Goal: Task Accomplishment & Management: Manage account settings

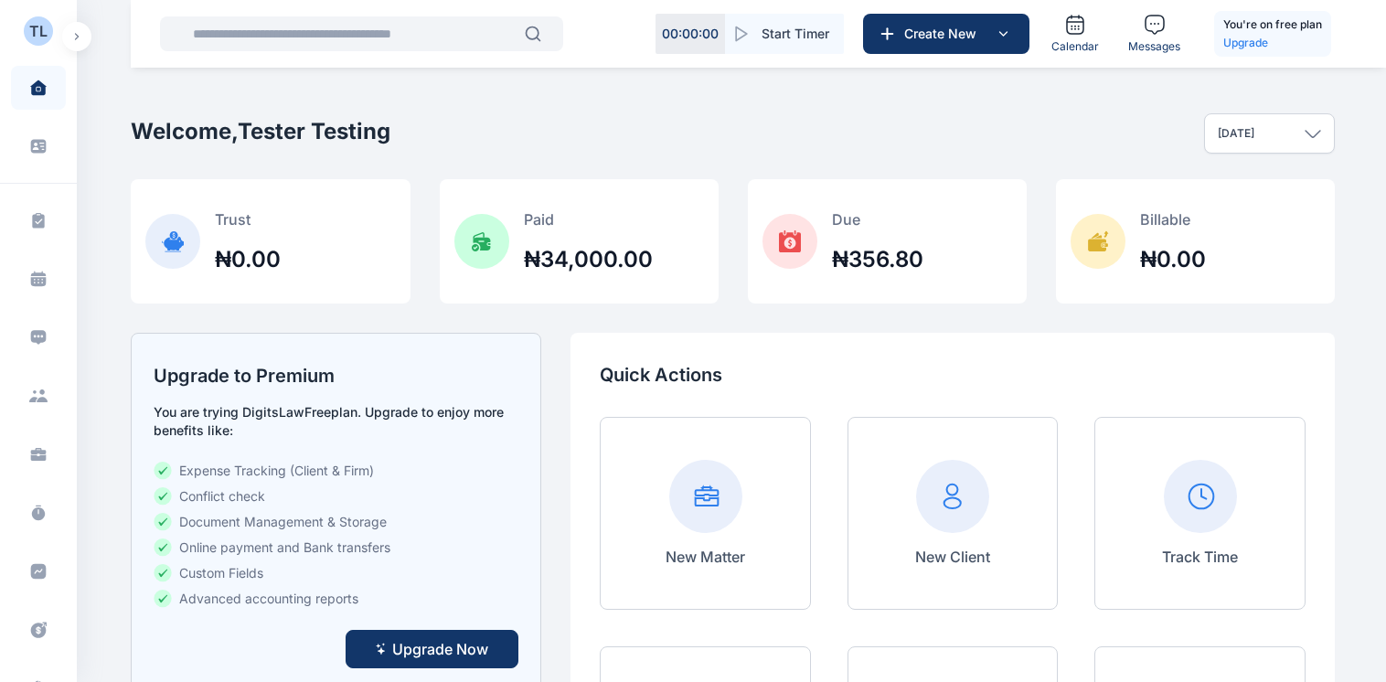
click at [68, 38] on button "button" at bounding box center [76, 36] width 29 height 29
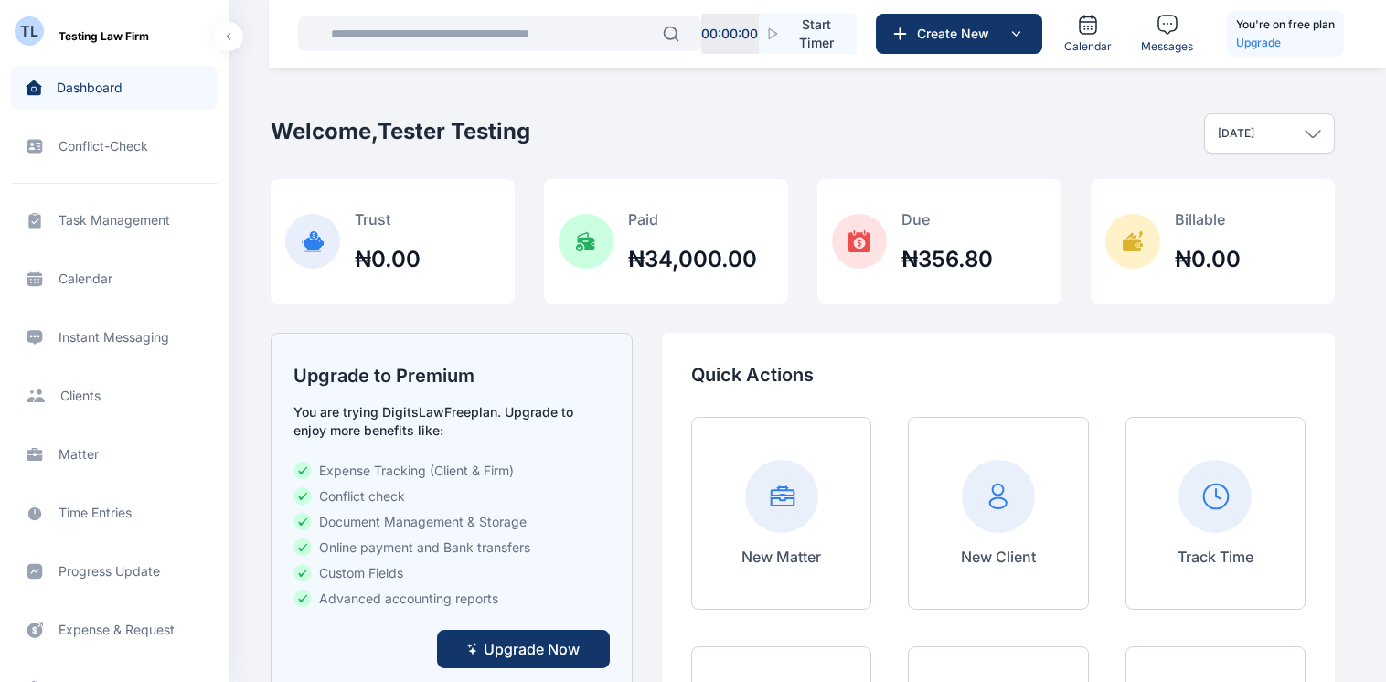
click at [69, 458] on span "Matter matter matter" at bounding box center [114, 454] width 207 height 44
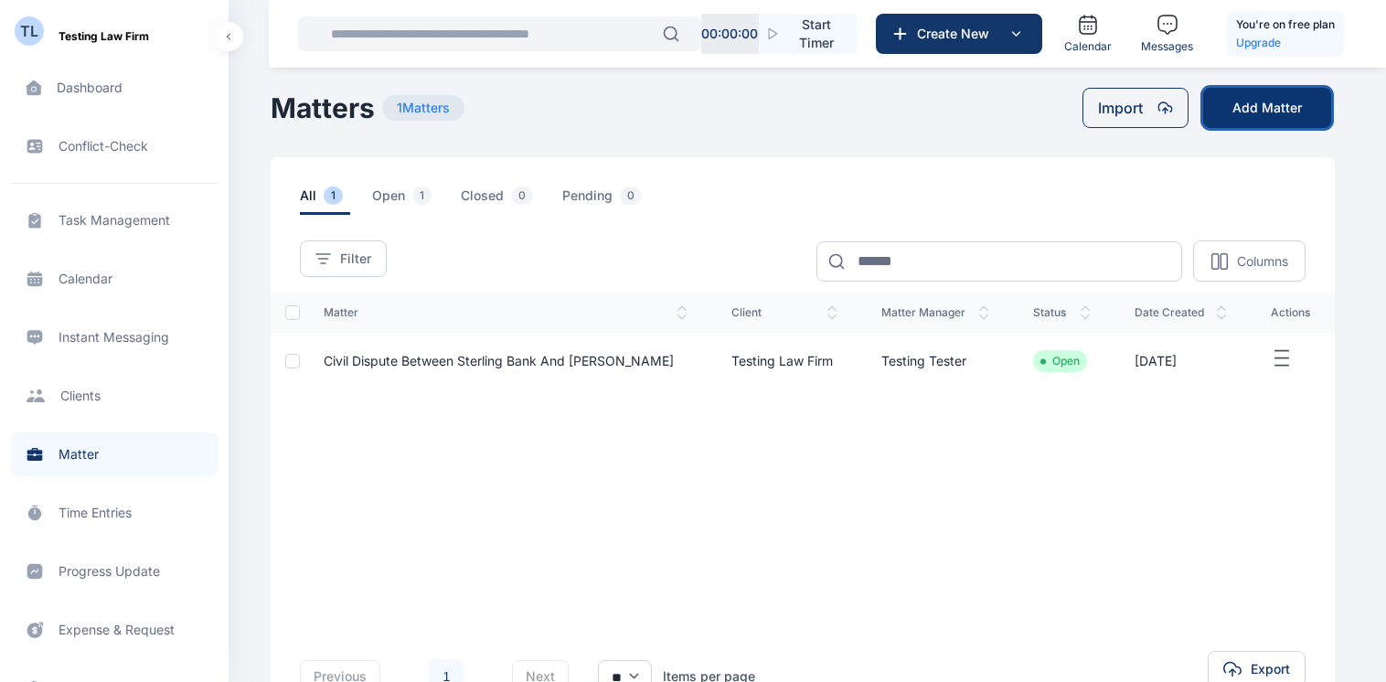
click at [1252, 108] on button "Add Matter" at bounding box center [1267, 108] width 128 height 40
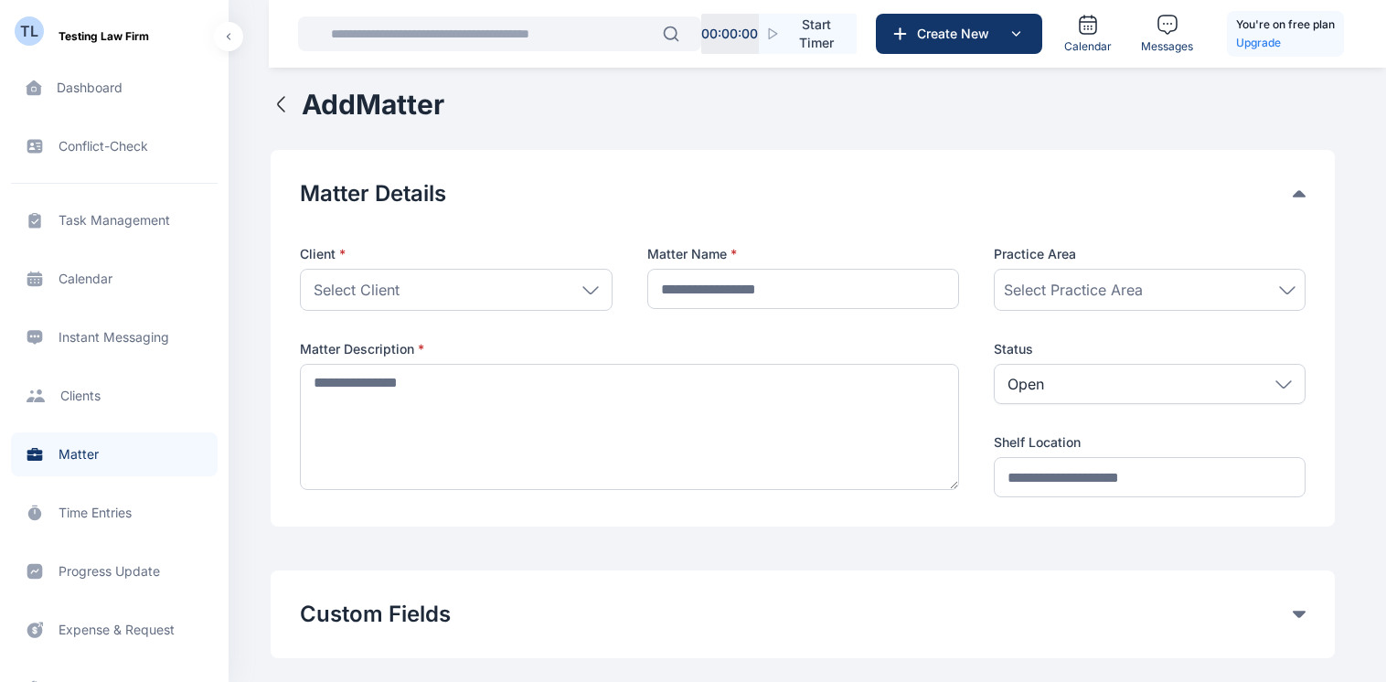
click at [1089, 281] on span "Select Practice Area" at bounding box center [1073, 290] width 139 height 22
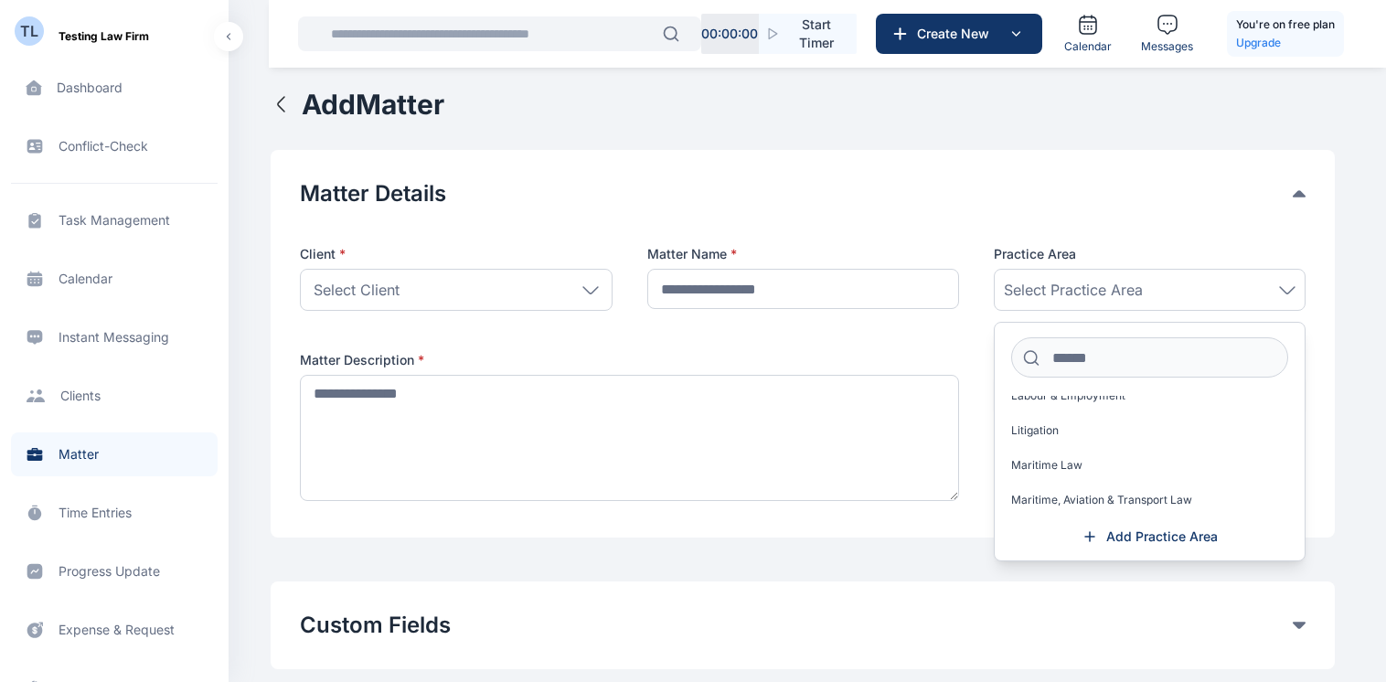
scroll to position [942, 0]
click at [963, 220] on div at bounding box center [802, 222] width 1005 height 29
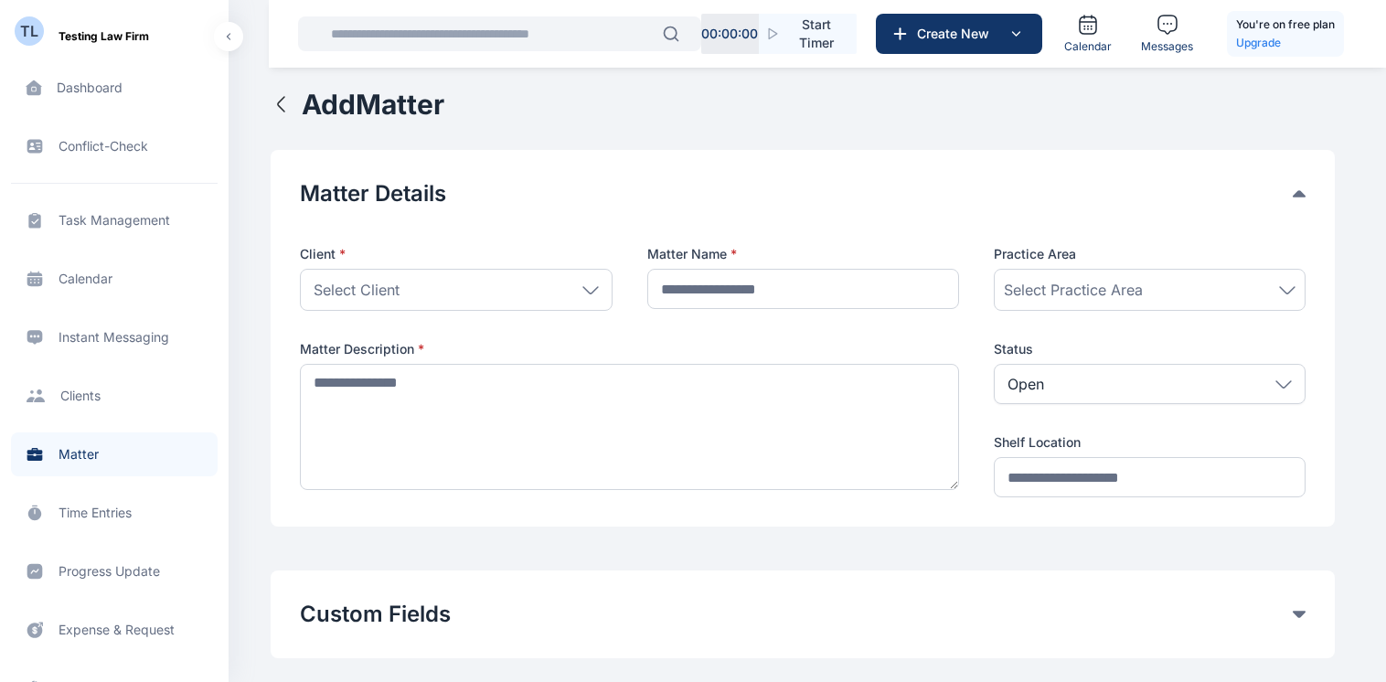
click at [1291, 369] on div "Open" at bounding box center [1149, 384] width 312 height 40
click at [595, 280] on div "Select Client" at bounding box center [456, 290] width 312 height 42
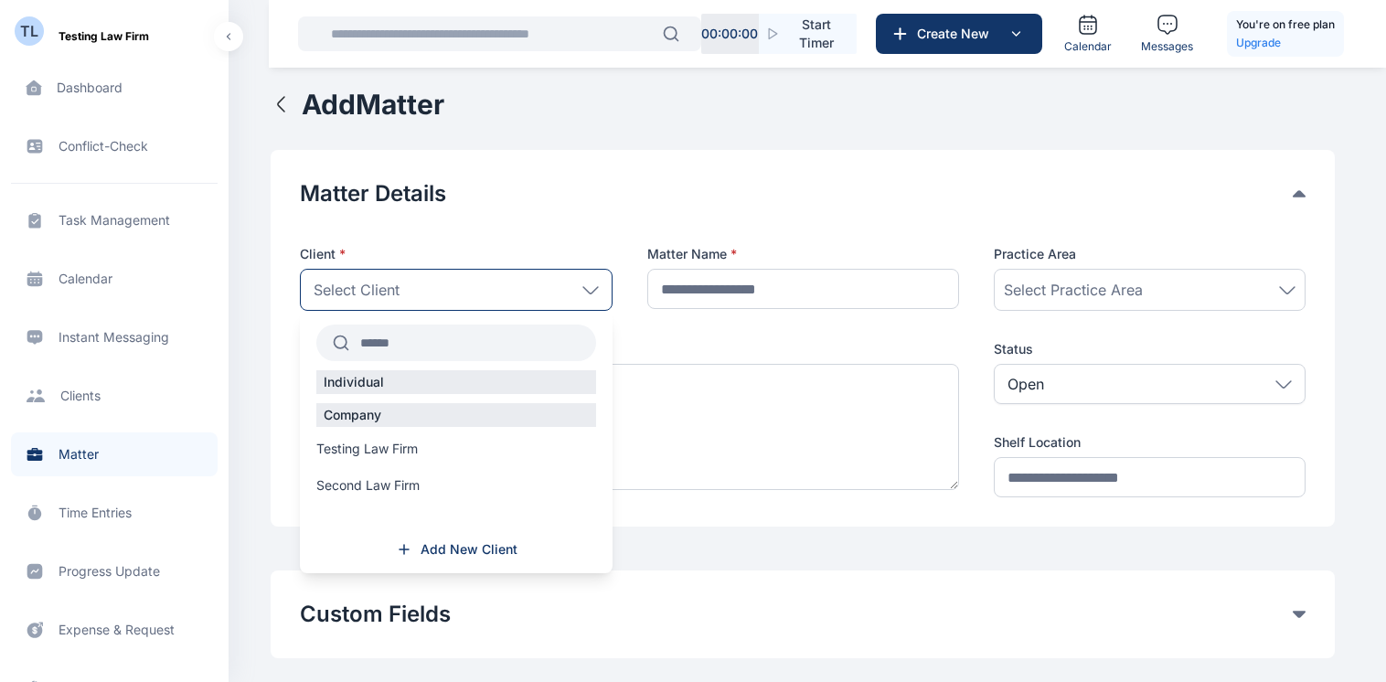
click at [595, 280] on div "Select Client" at bounding box center [456, 290] width 312 height 42
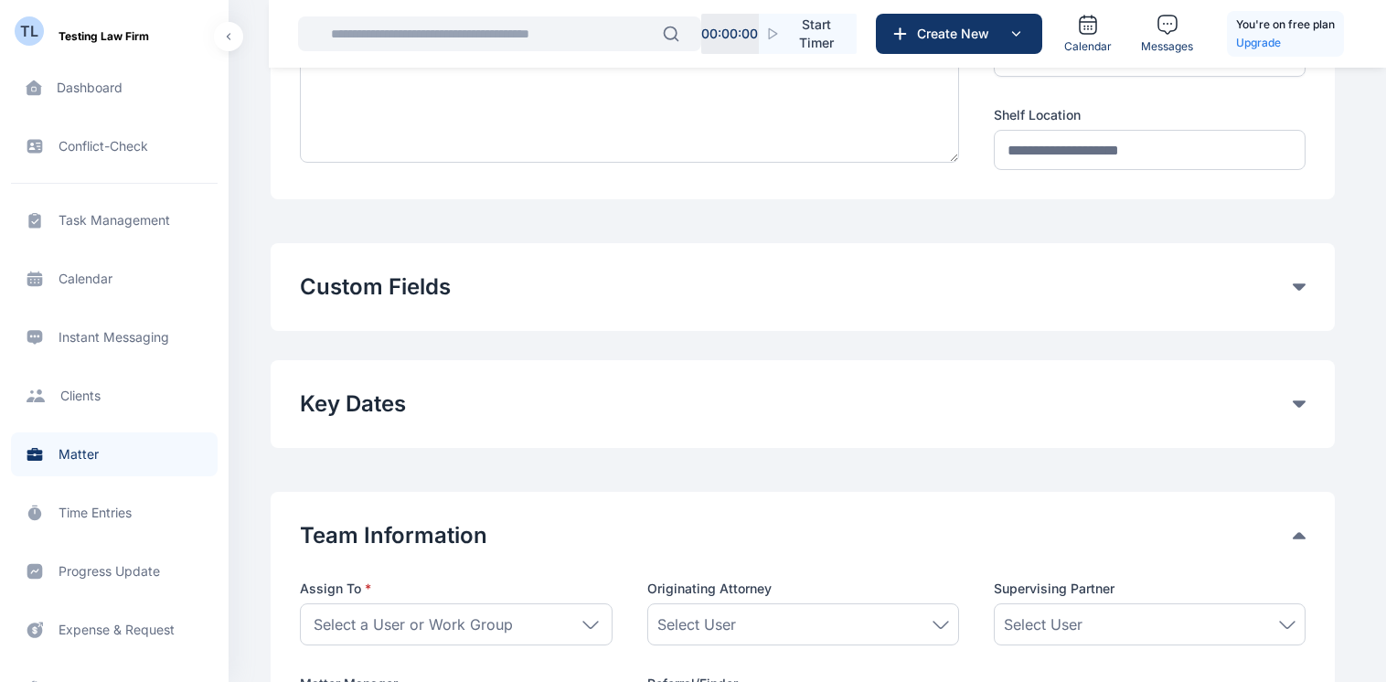
scroll to position [321, 0]
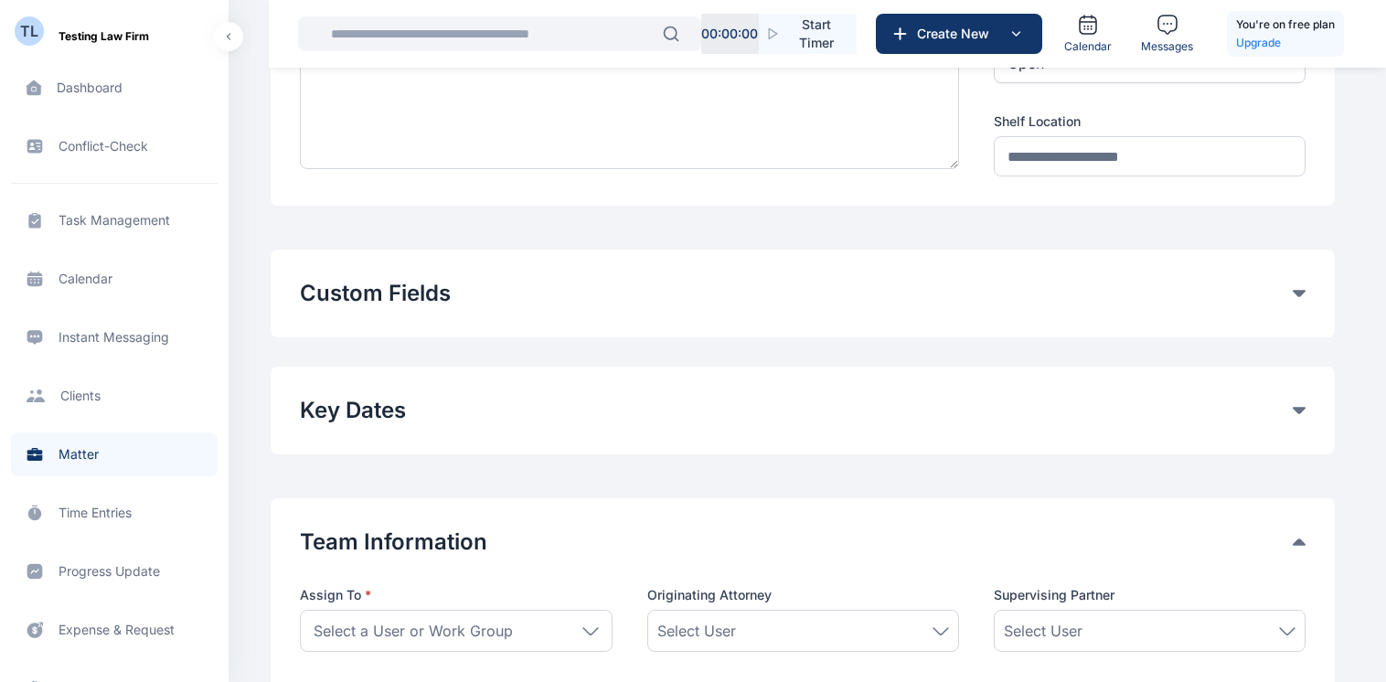
click at [1300, 310] on div "Custom Fields Add Custom Fields" at bounding box center [803, 294] width 1064 height 88
click at [1298, 294] on icon at bounding box center [1298, 293] width 13 height 7
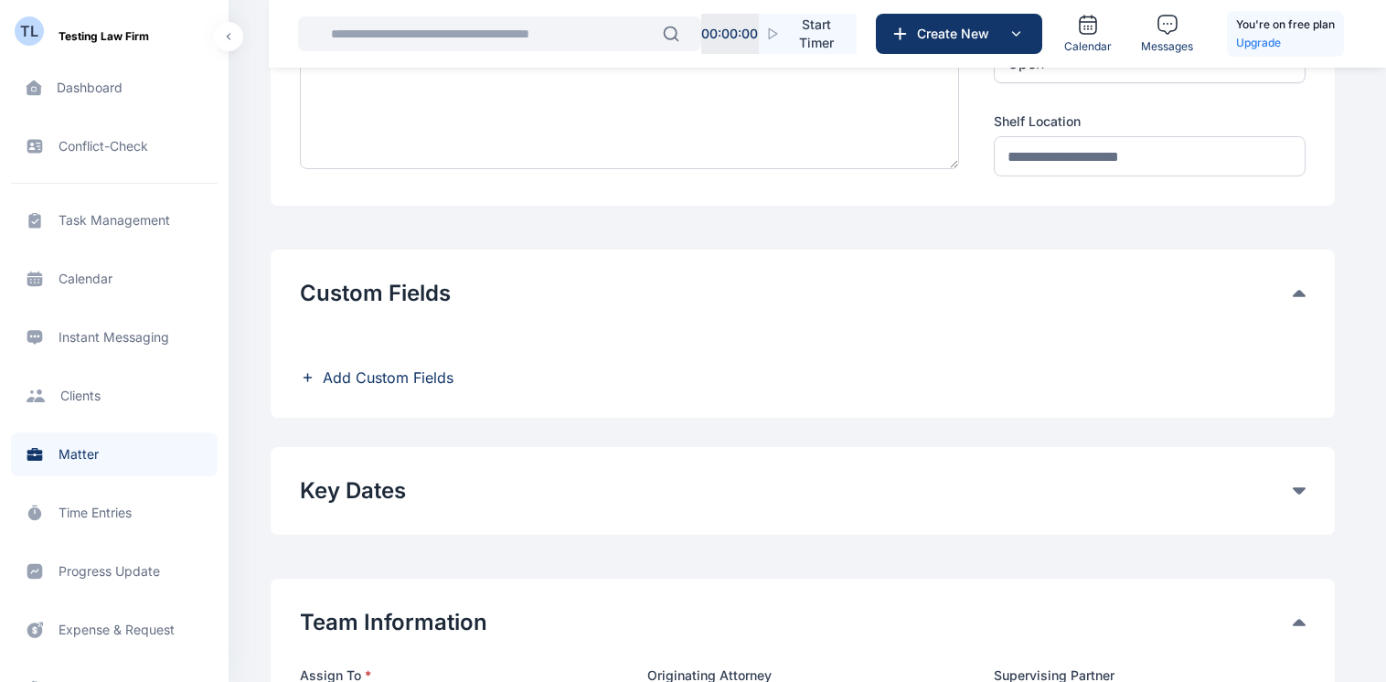
click at [1298, 294] on icon at bounding box center [1298, 293] width 13 height 7
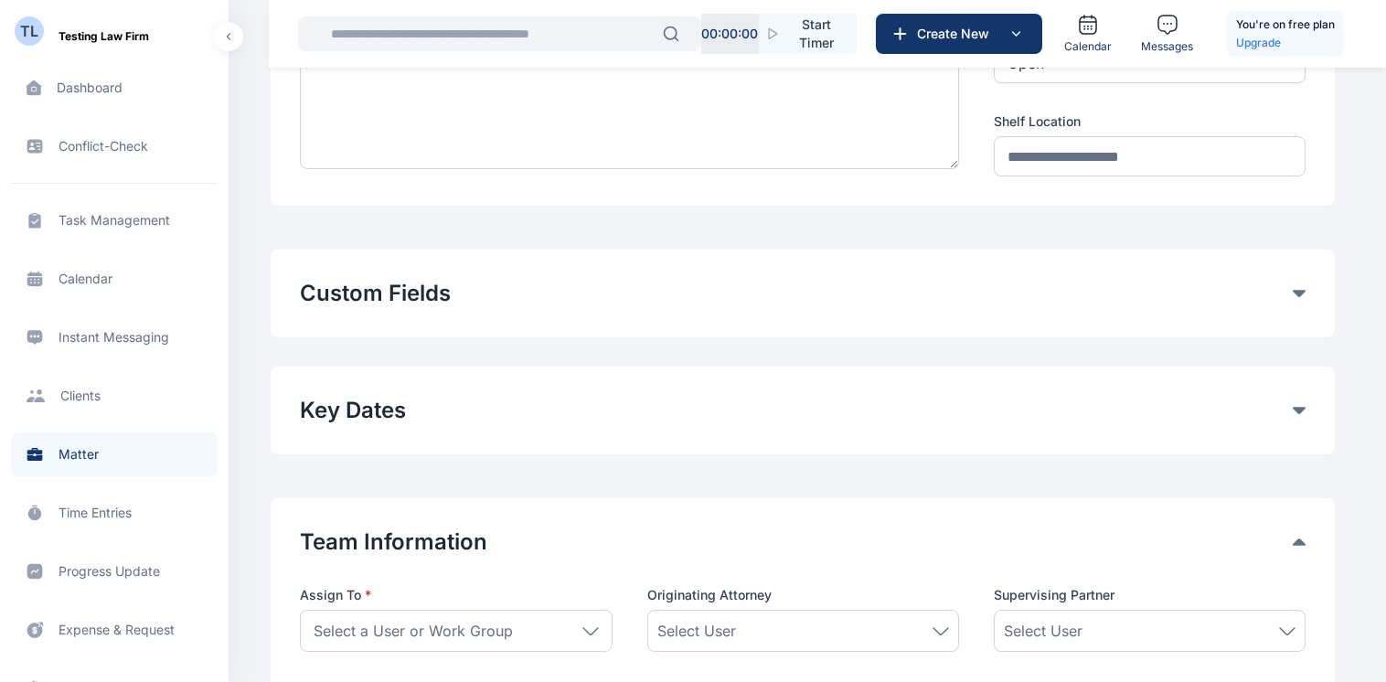
click at [1298, 404] on div "Key Dates" at bounding box center [802, 410] width 1005 height 29
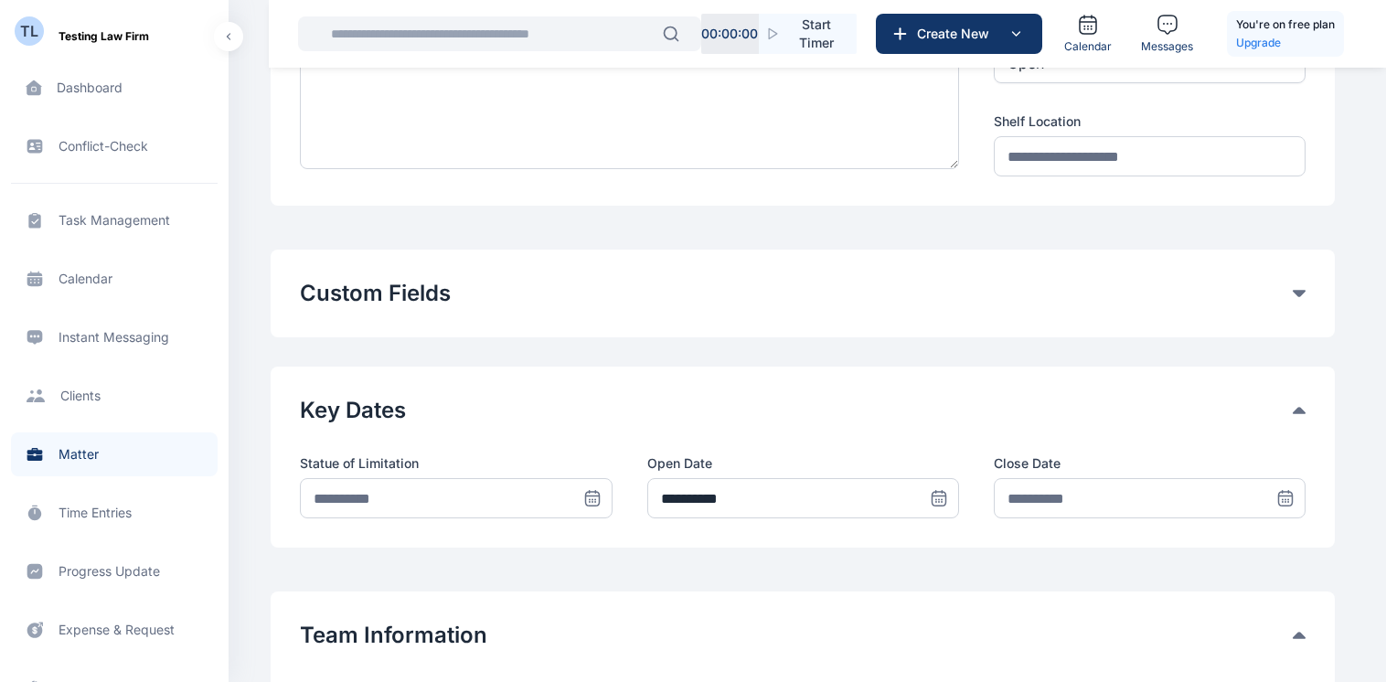
click at [1298, 404] on div "Key Dates" at bounding box center [802, 410] width 1005 height 29
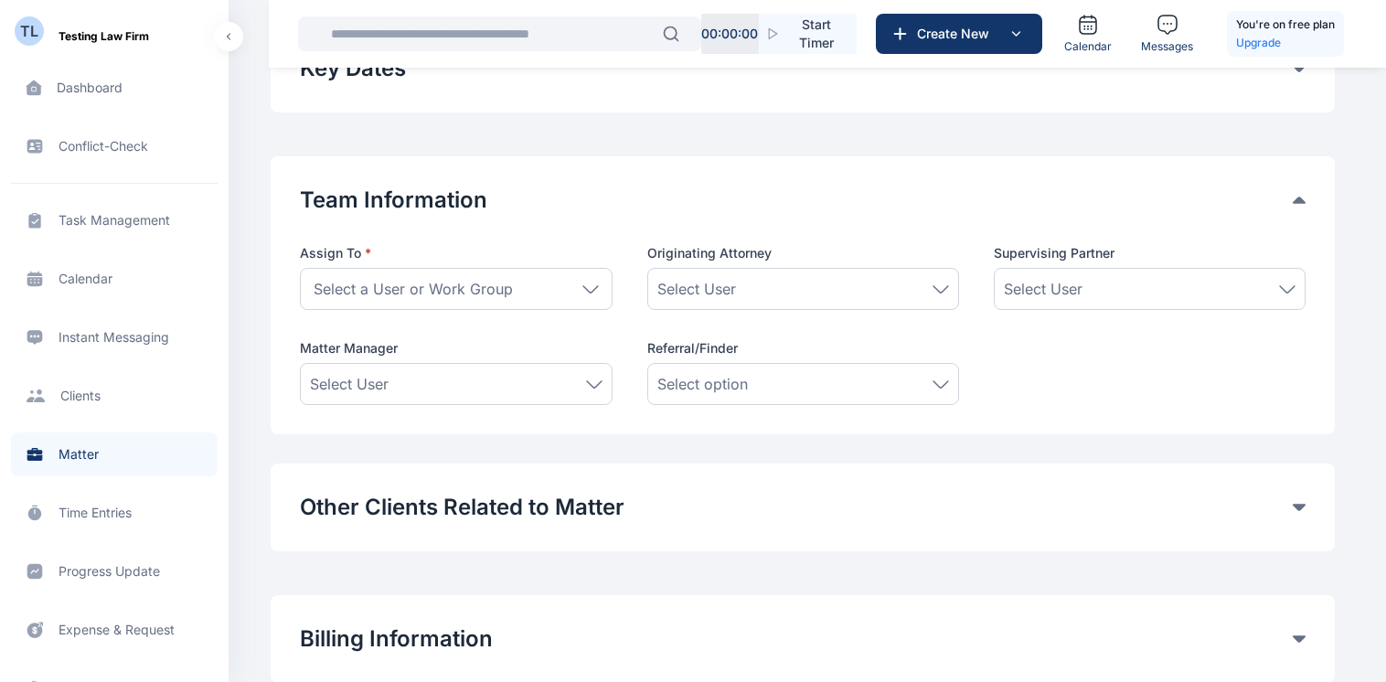
scroll to position [677, 0]
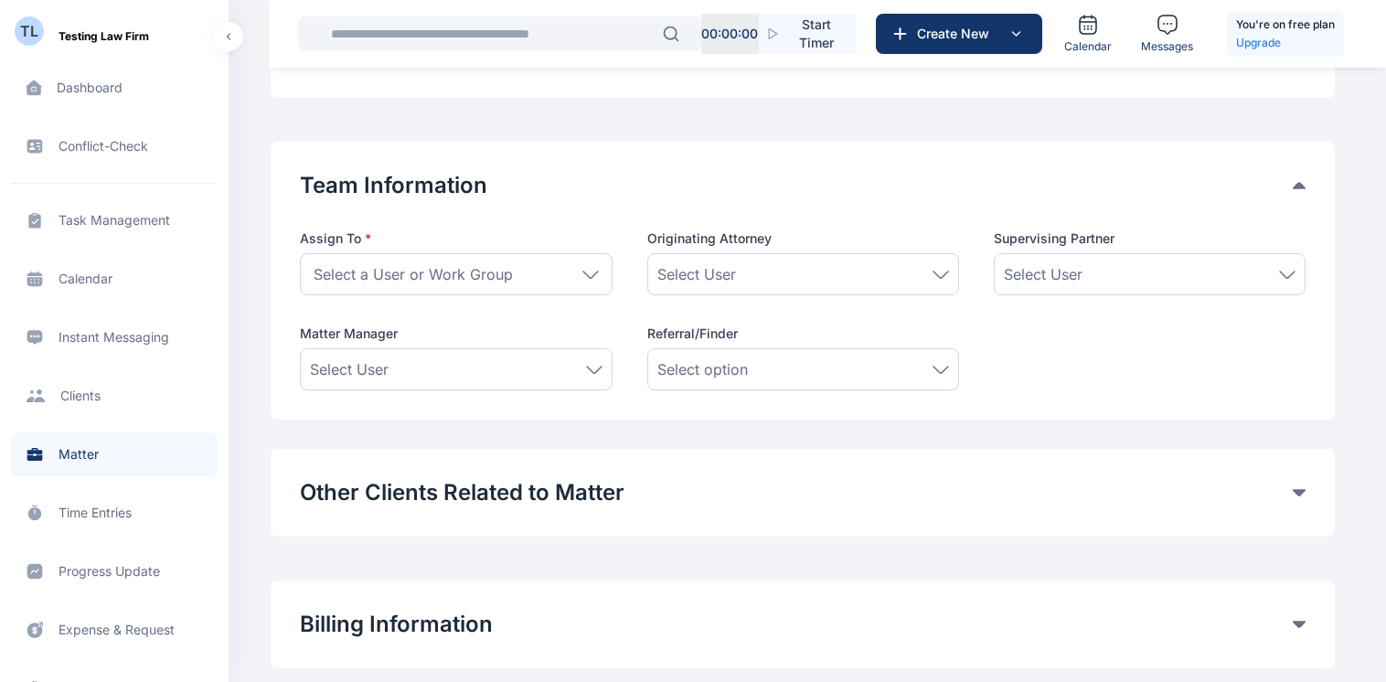
click at [929, 268] on div "Select User" at bounding box center [803, 274] width 292 height 22
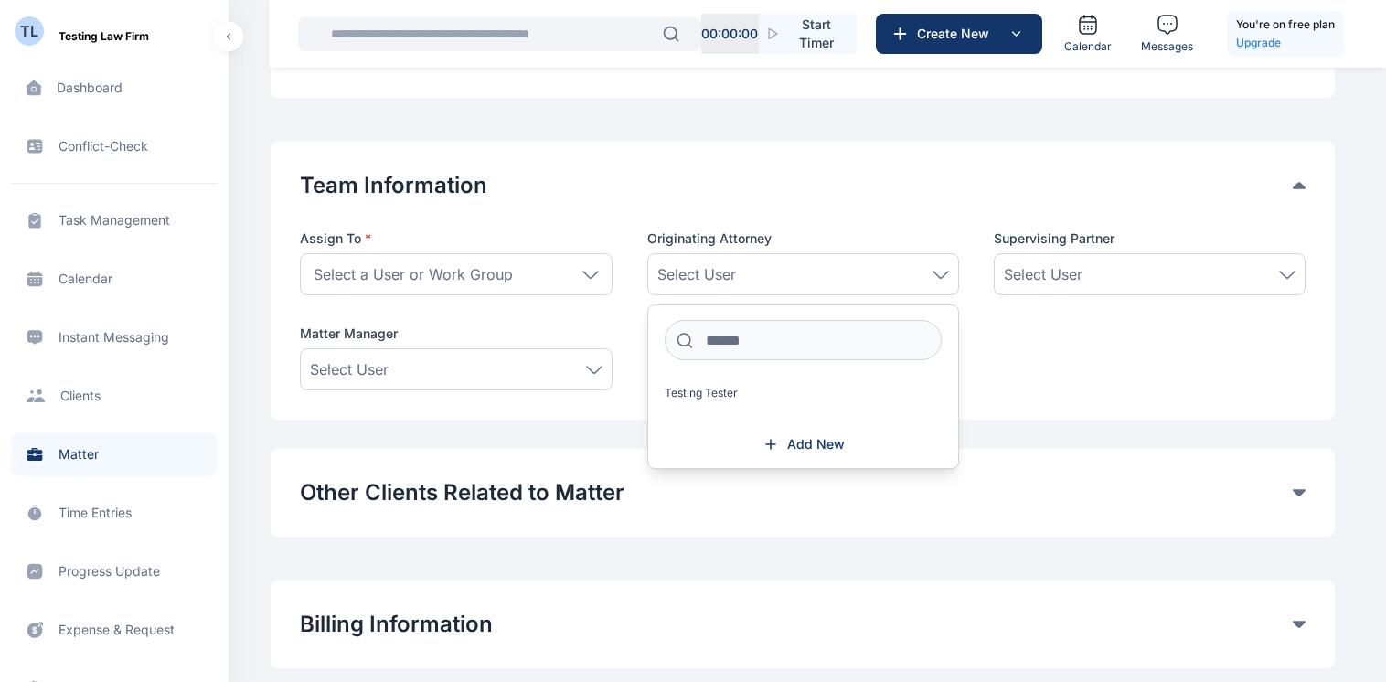
click at [929, 268] on div "Select User" at bounding box center [803, 274] width 292 height 22
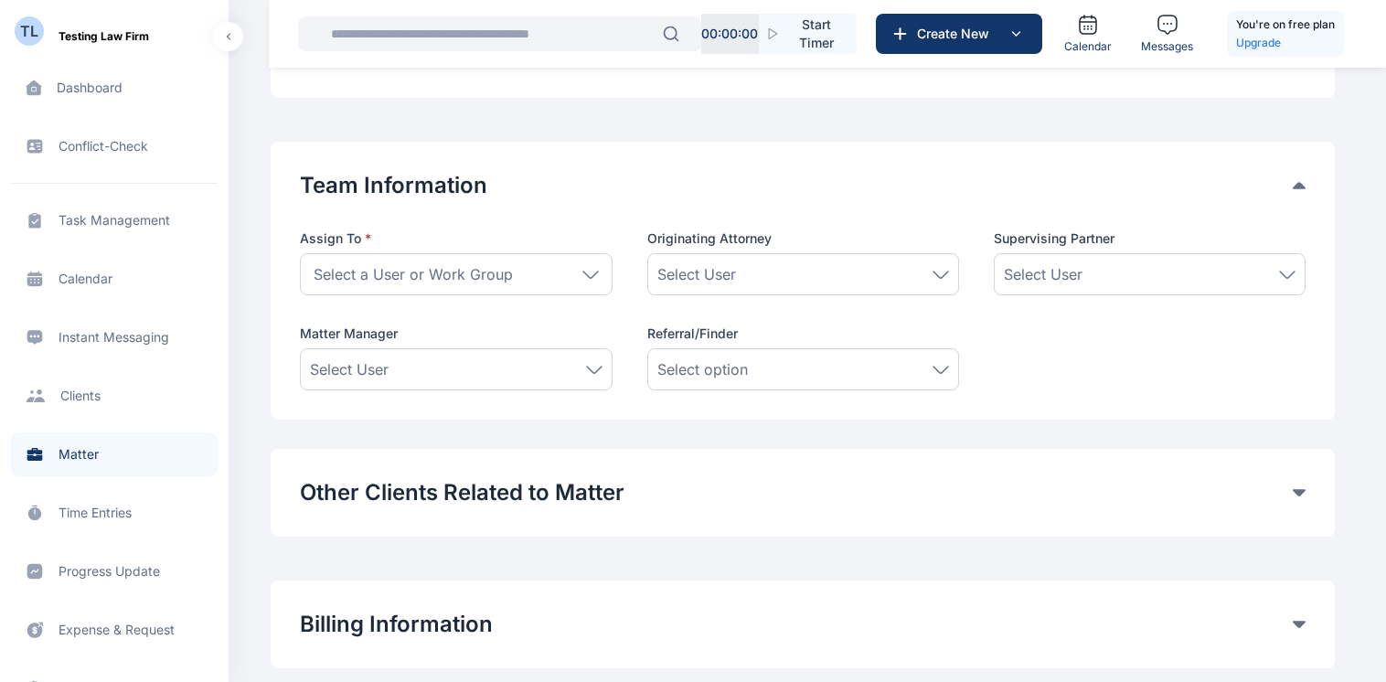
click at [1078, 269] on span "Select User" at bounding box center [1043, 274] width 79 height 22
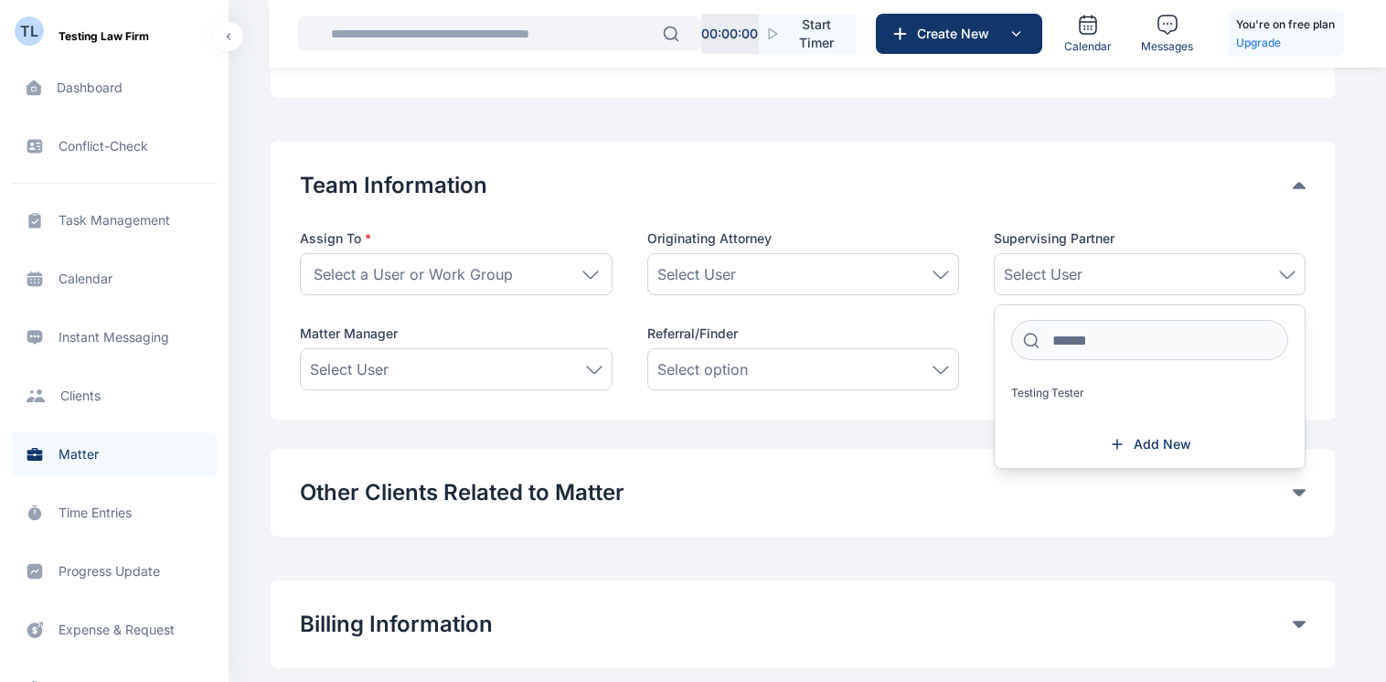
click at [1078, 269] on span "Select User" at bounding box center [1043, 274] width 79 height 22
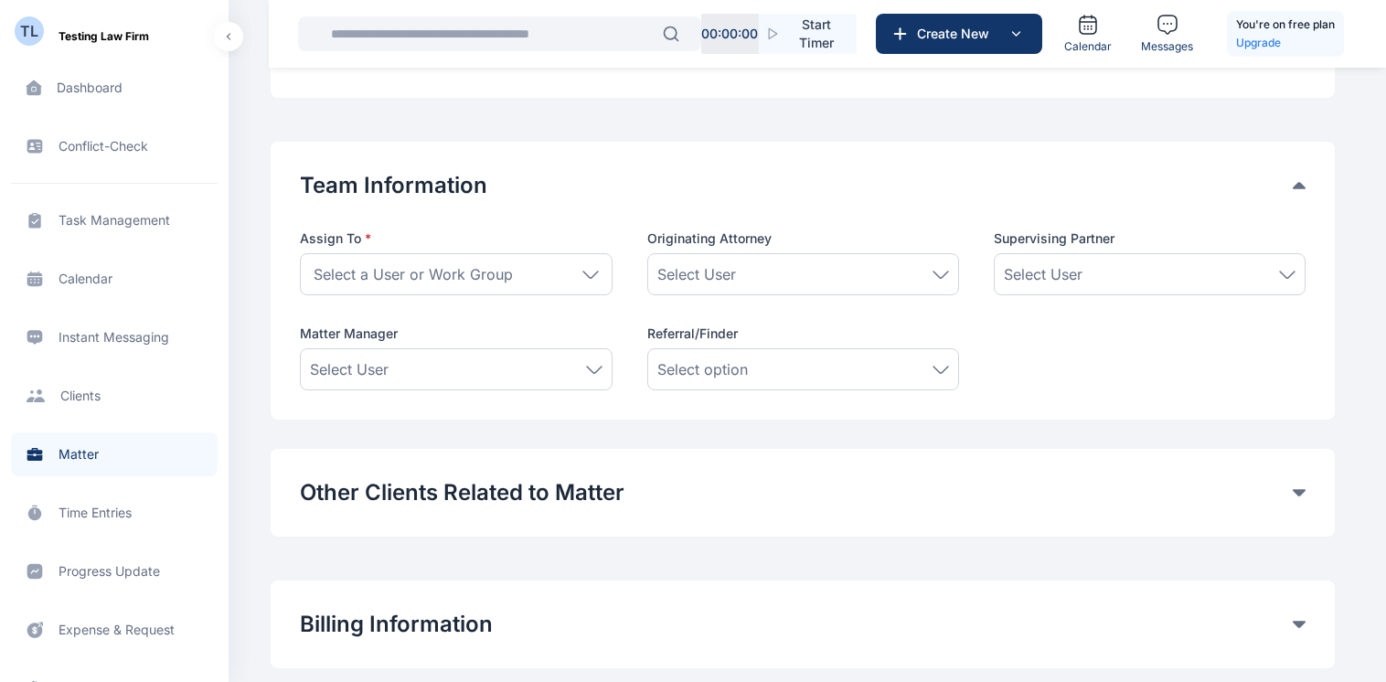
click at [596, 281] on div "Select a User or Work Group" at bounding box center [456, 274] width 312 height 42
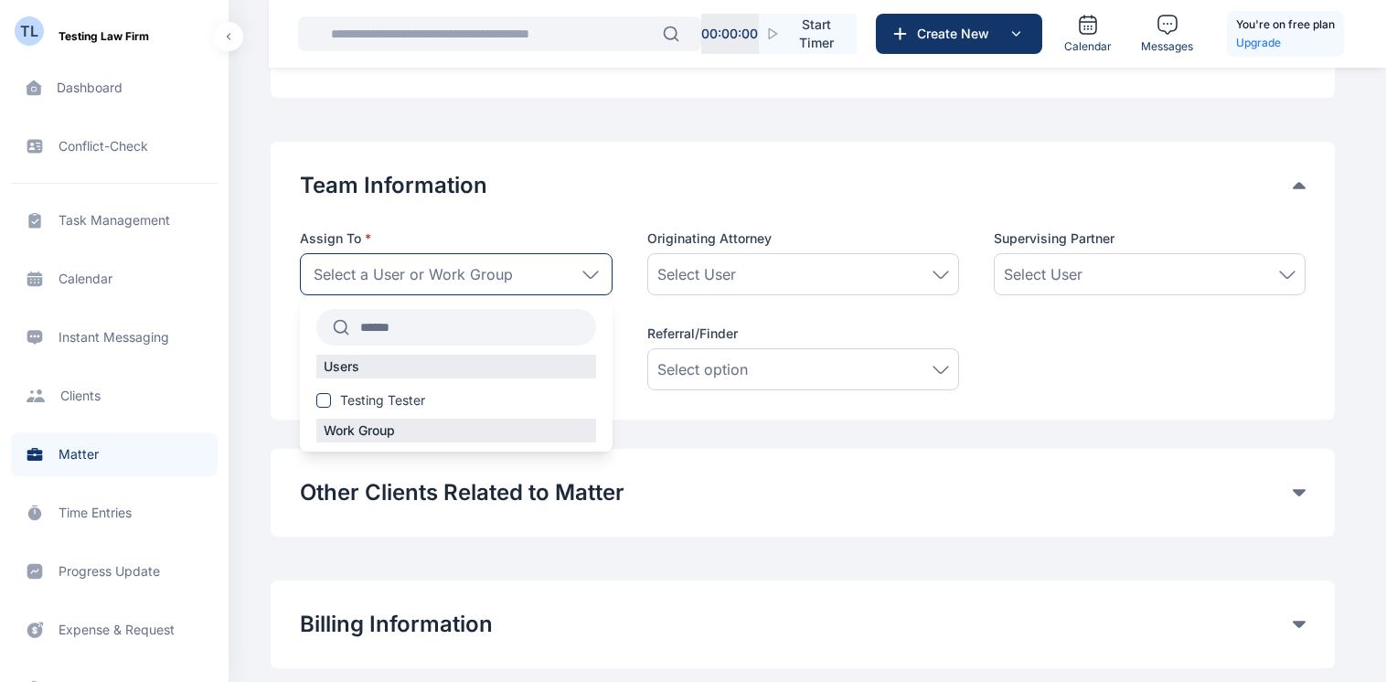
click at [596, 281] on div "Select a User or Work Group" at bounding box center [456, 274] width 312 height 42
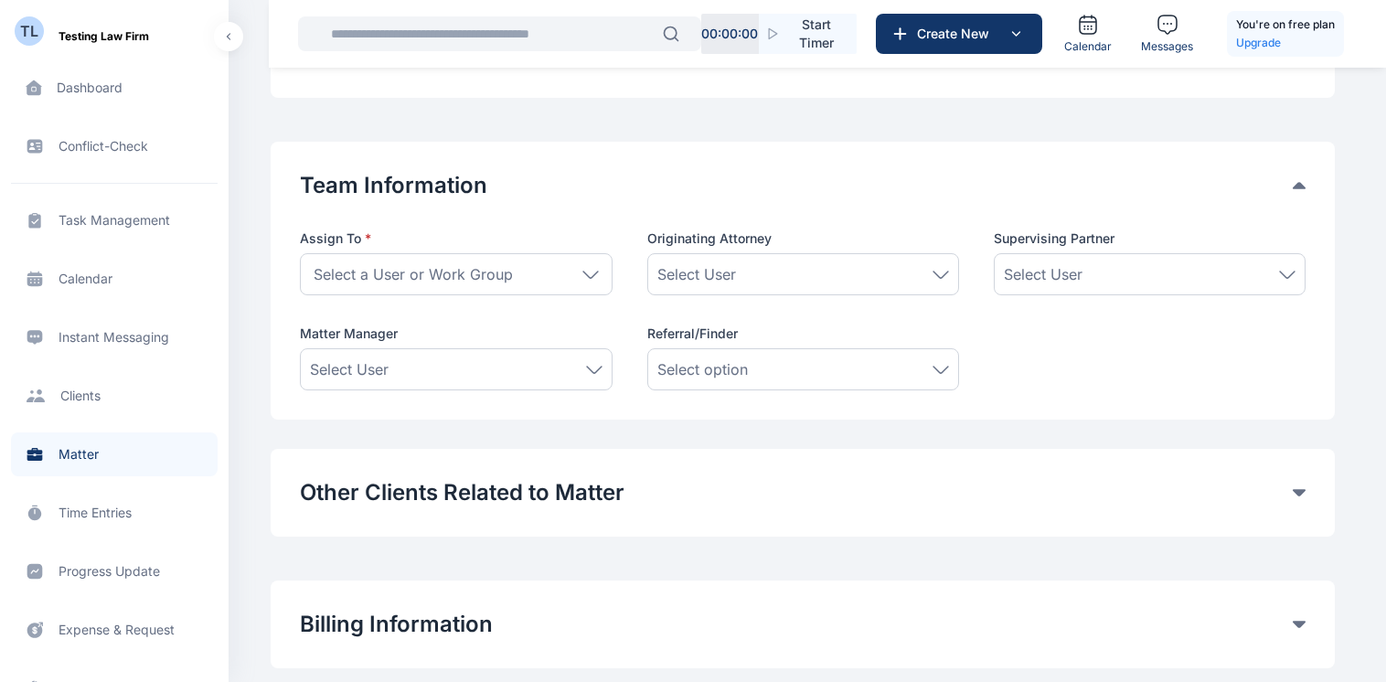
click at [594, 360] on div "Select User" at bounding box center [456, 369] width 292 height 22
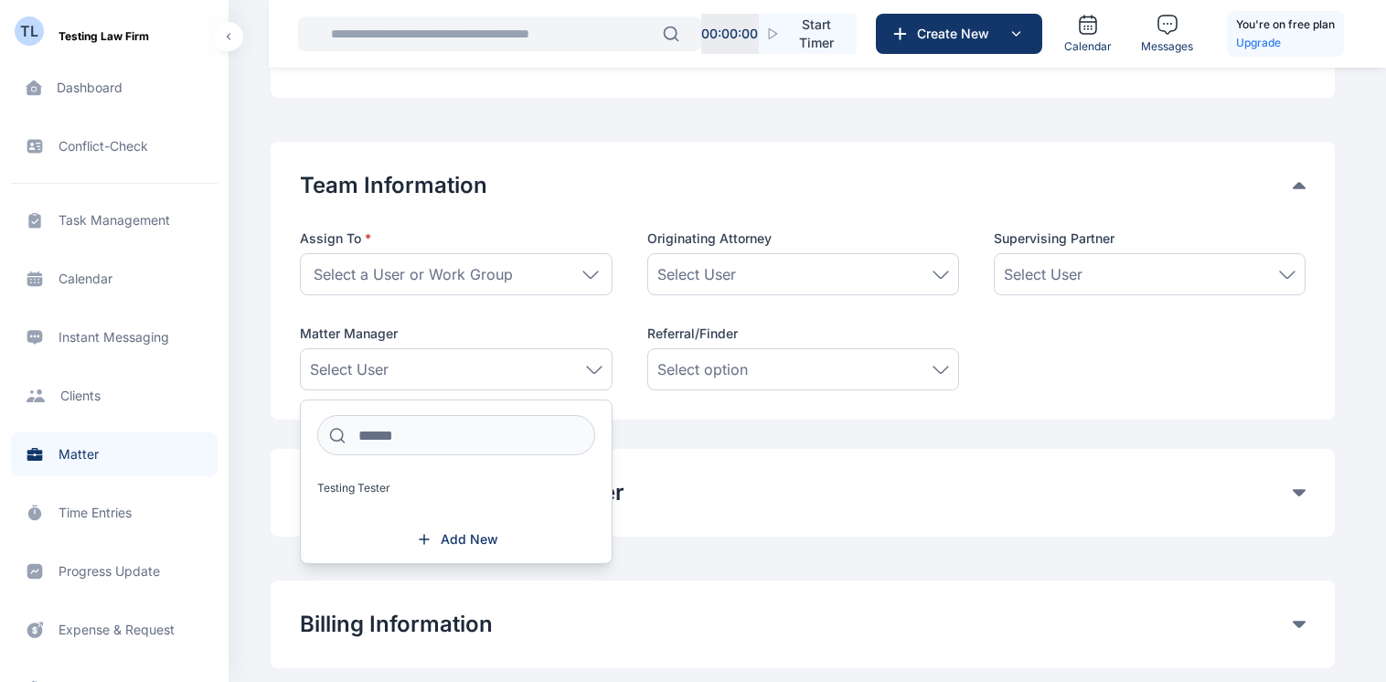
click at [594, 360] on div "Select User" at bounding box center [456, 369] width 292 height 22
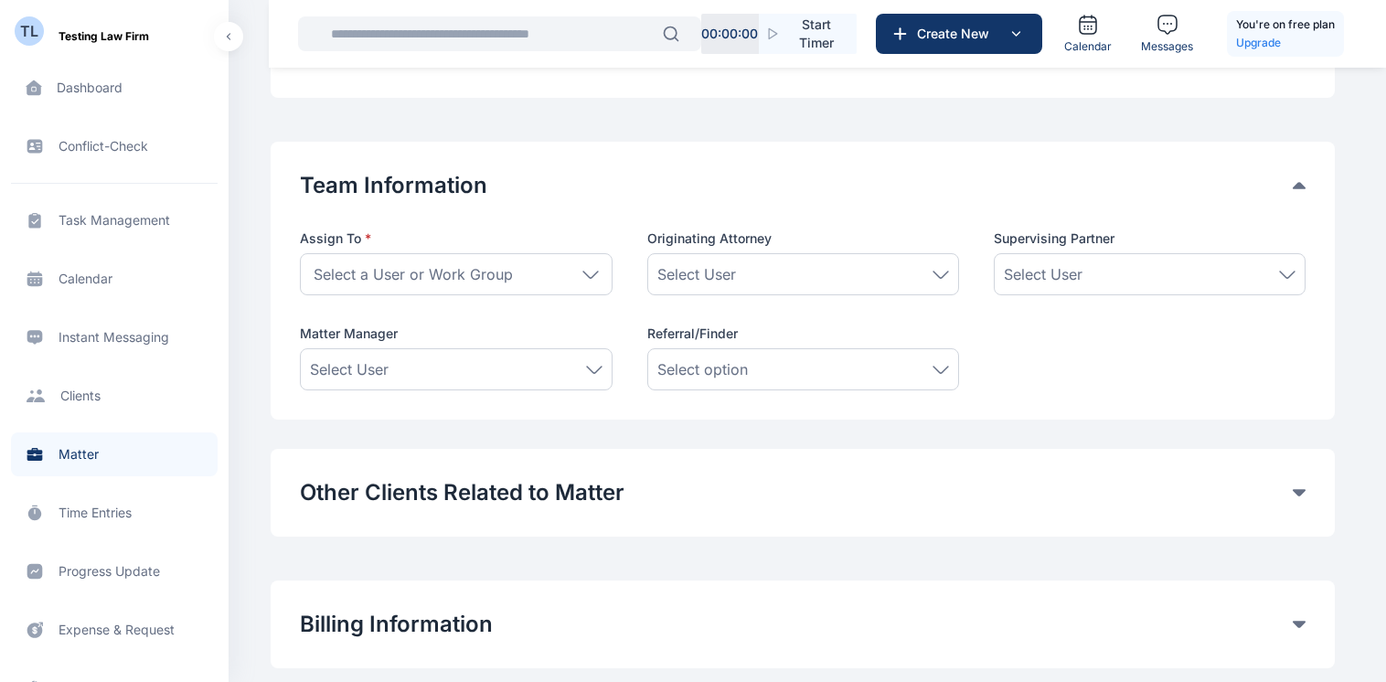
click at [759, 380] on div "Select option" at bounding box center [803, 369] width 312 height 42
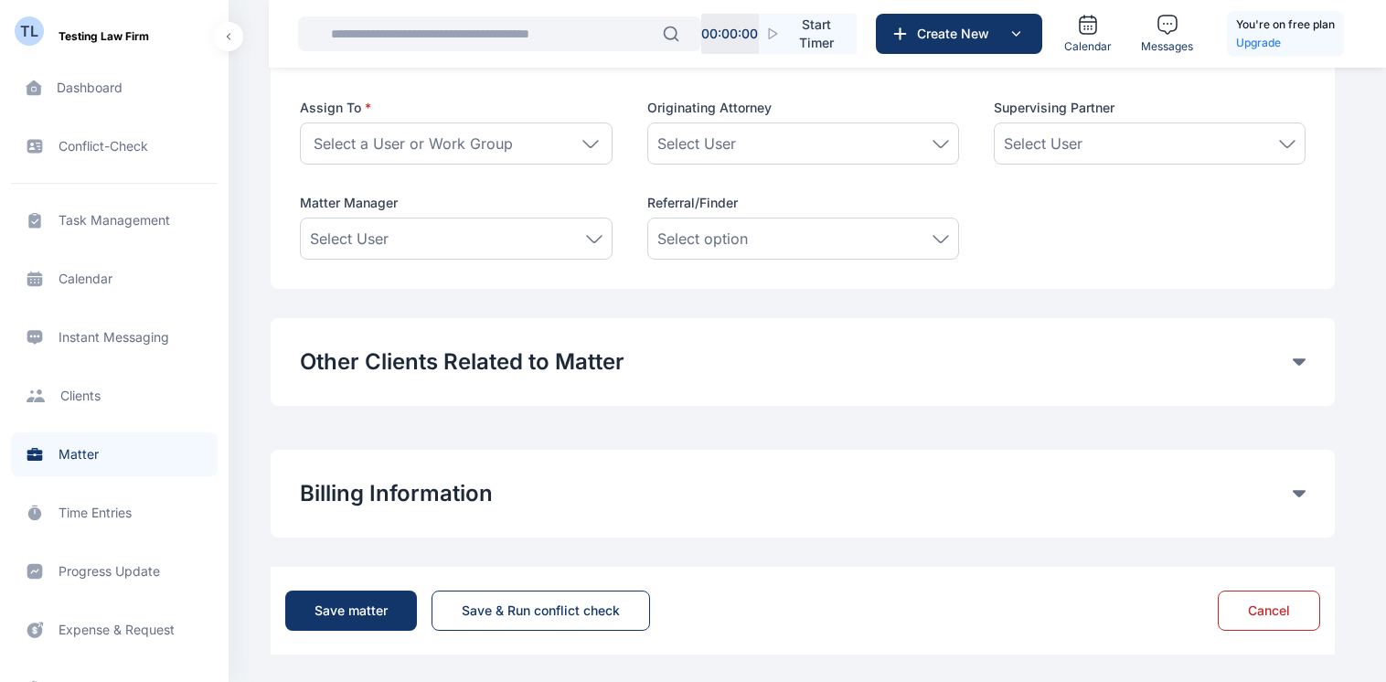
click at [1311, 475] on div "Billing Information Matter Rate User Hourly Rate Flat Rate User Hourly Rate Mat…" at bounding box center [803, 494] width 1064 height 88
click at [1293, 490] on icon at bounding box center [1298, 493] width 13 height 7
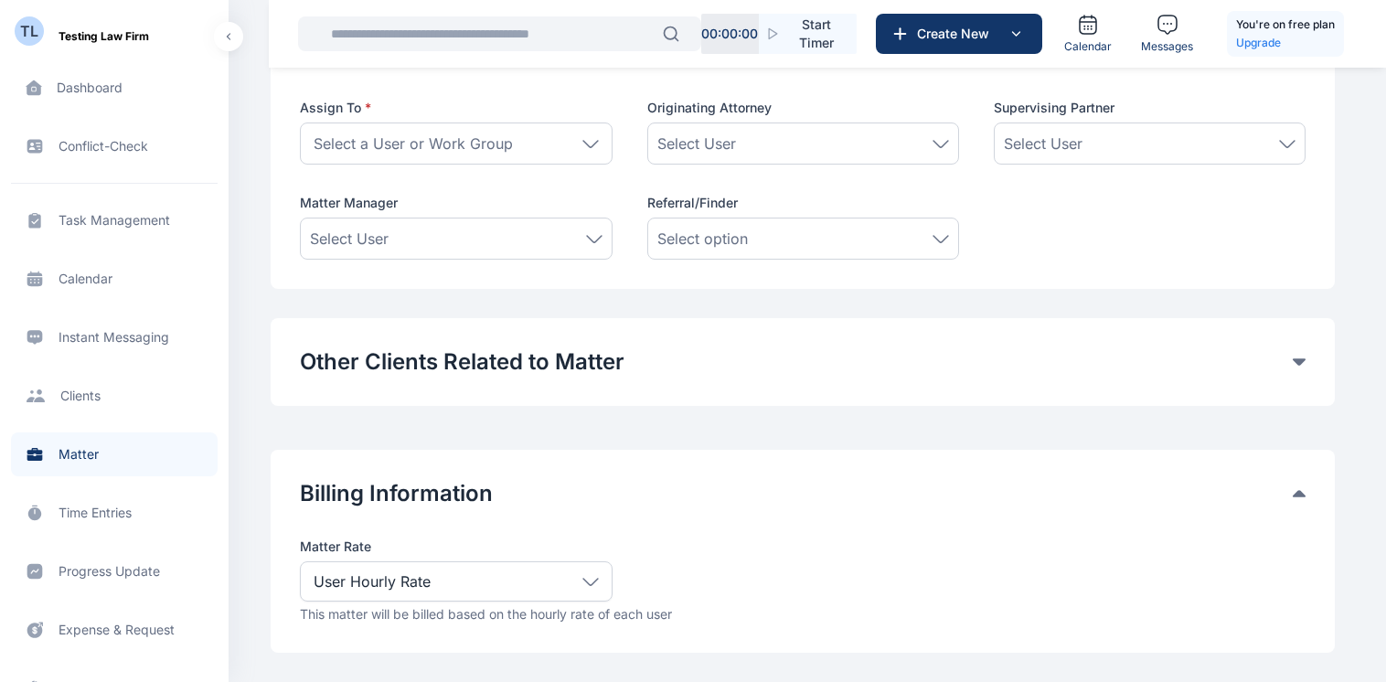
click at [582, 578] on icon at bounding box center [590, 582] width 16 height 8
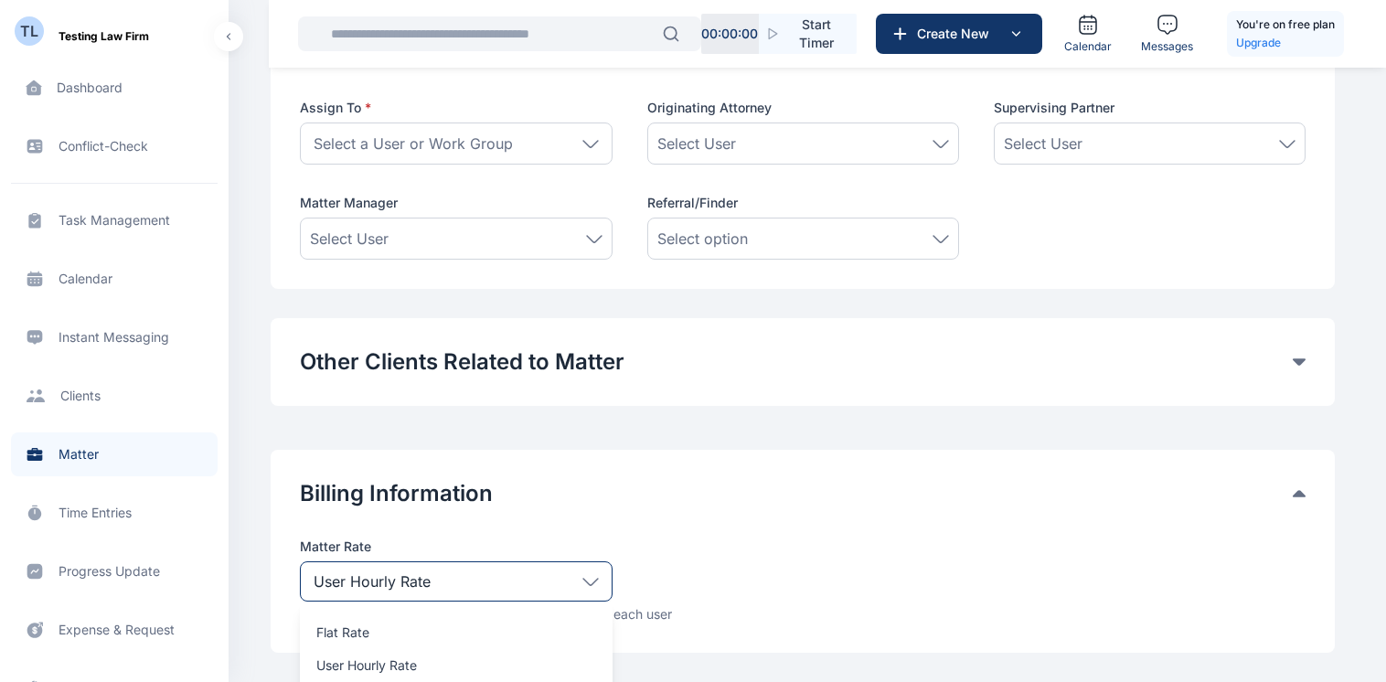
click at [582, 578] on icon at bounding box center [590, 582] width 16 height 8
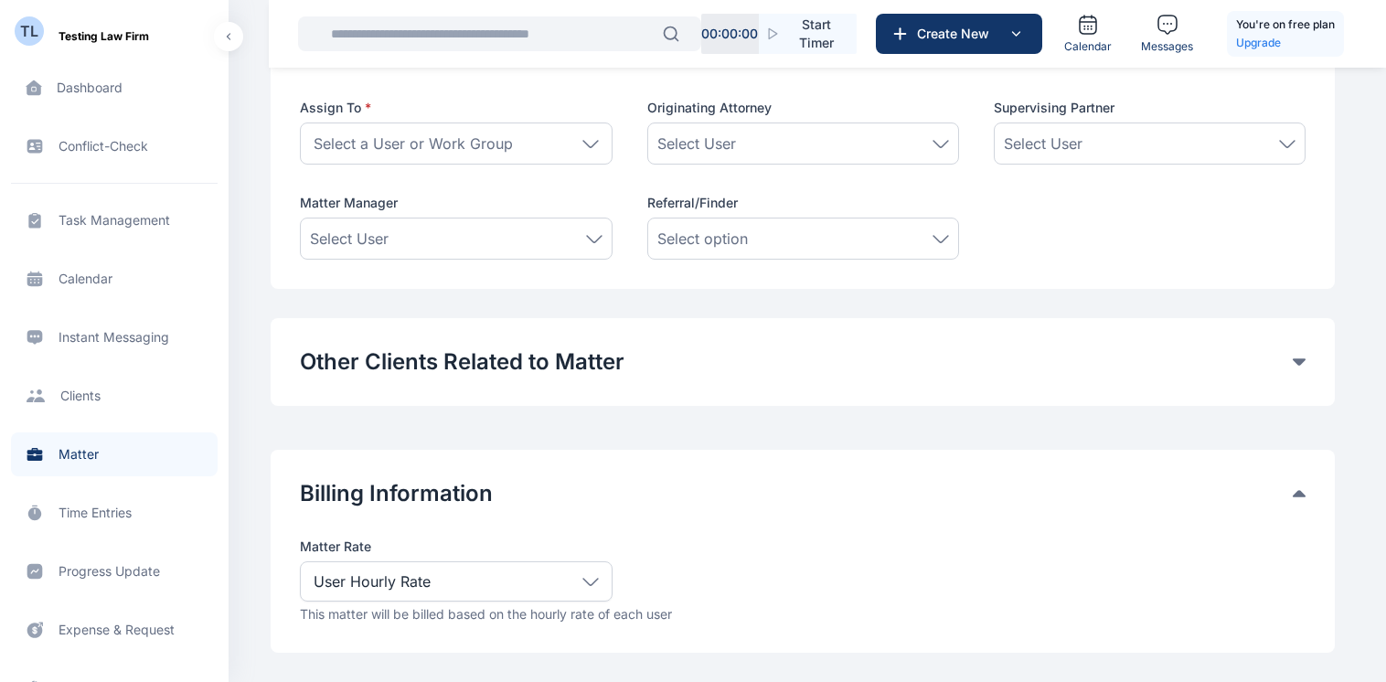
click at [1221, 349] on button "Other Clients Related to Matter" at bounding box center [796, 361] width 993 height 29
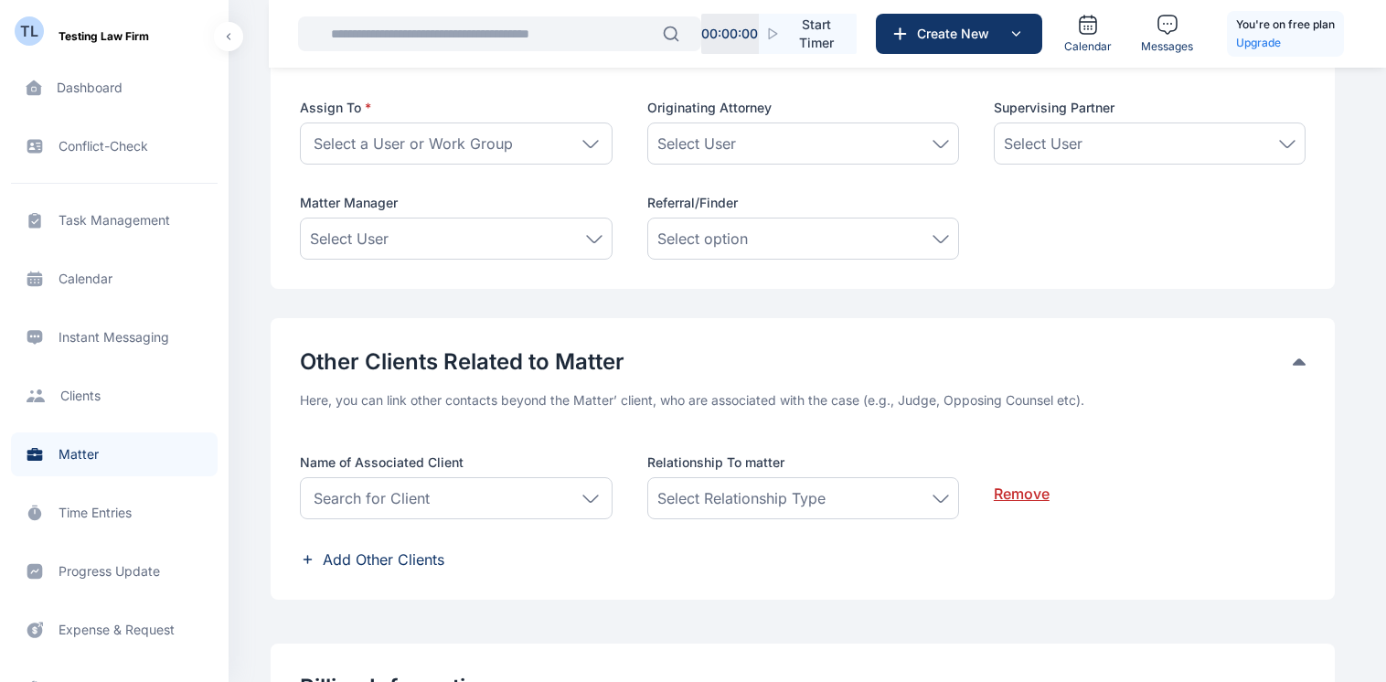
click at [1276, 356] on button "Other Clients Related to Matter" at bounding box center [796, 361] width 993 height 29
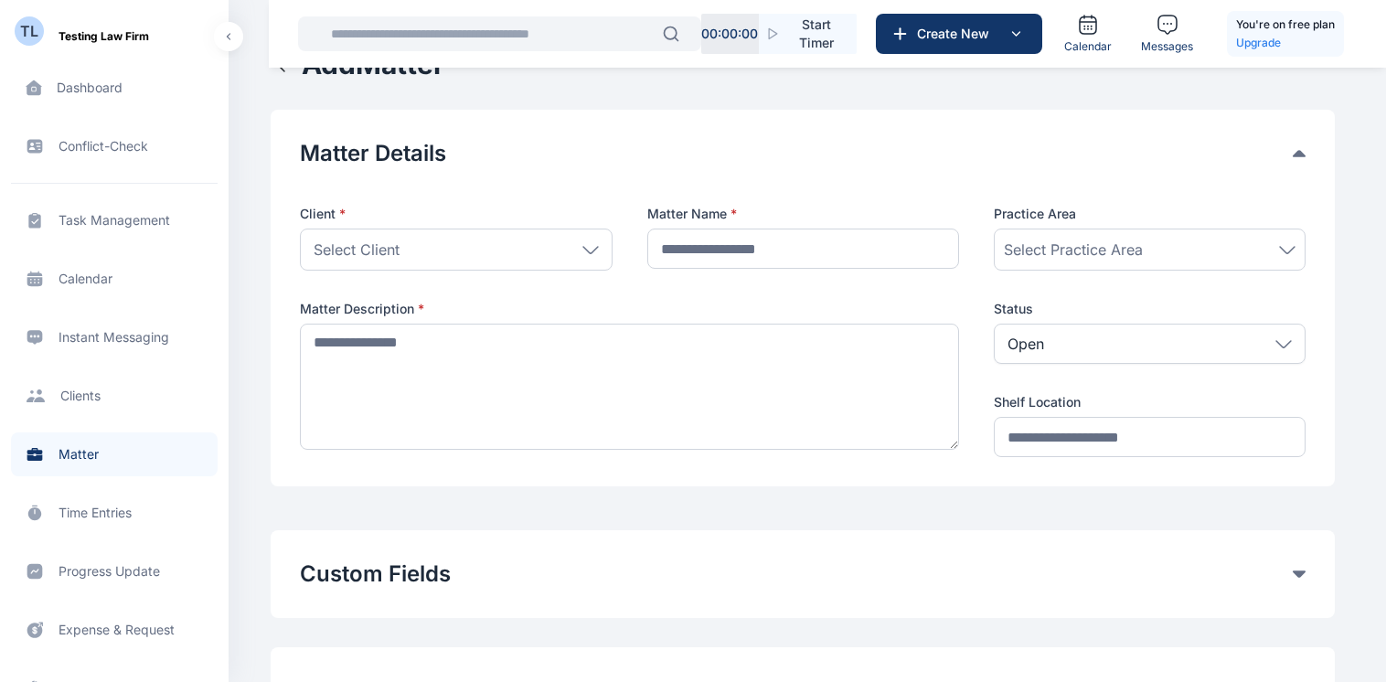
scroll to position [43, 0]
click at [1289, 245] on icon at bounding box center [1287, 247] width 16 height 8
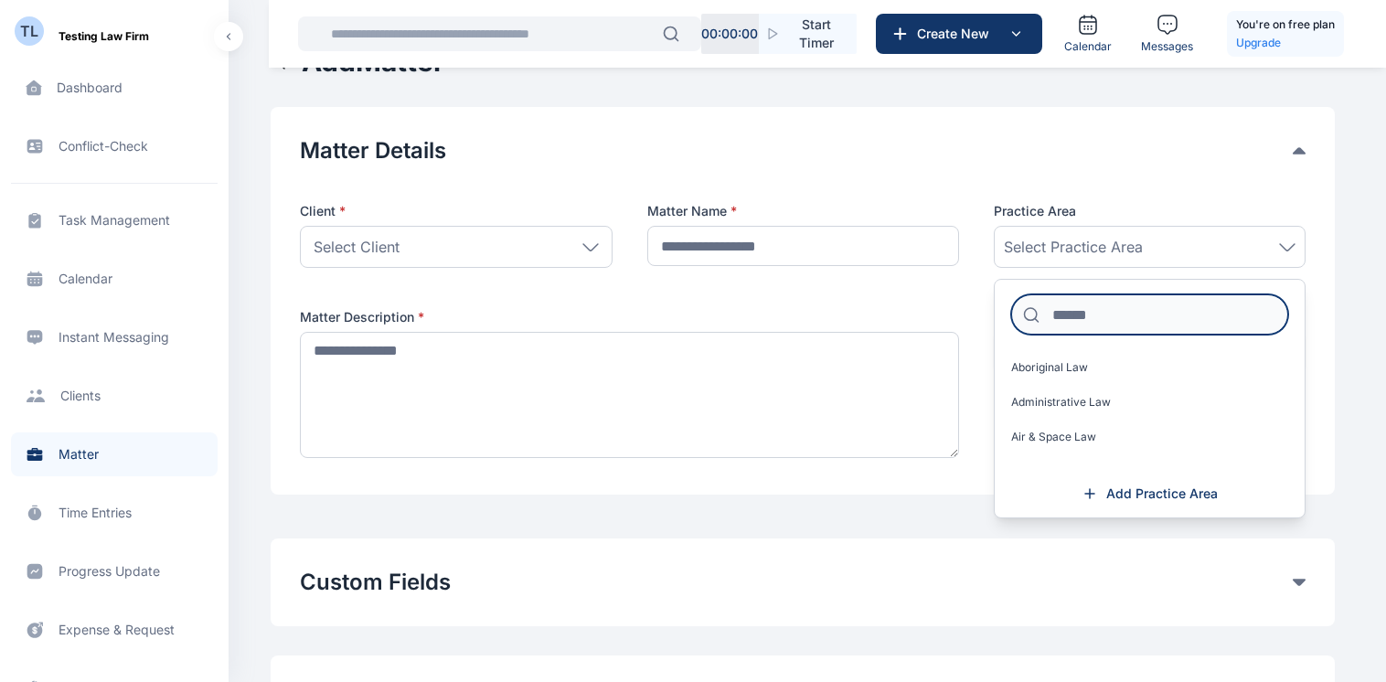
click at [1139, 309] on input at bounding box center [1149, 314] width 277 height 40
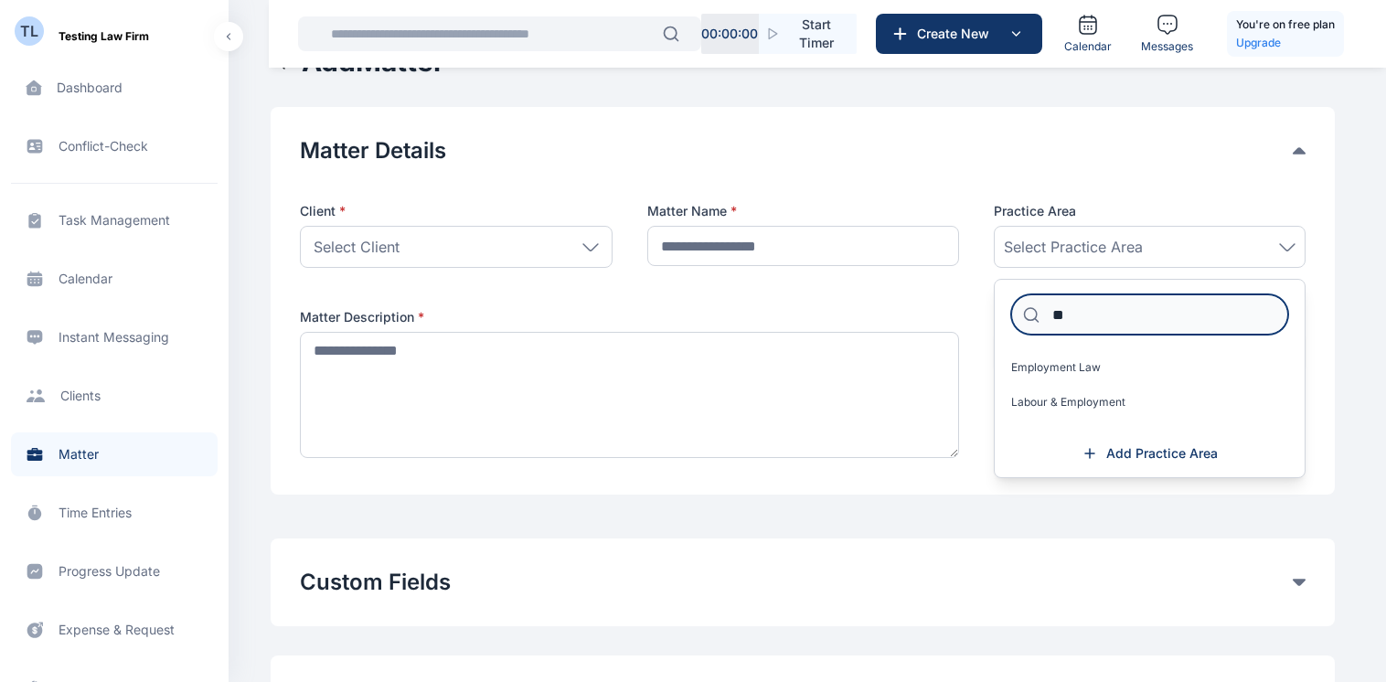
type input "*"
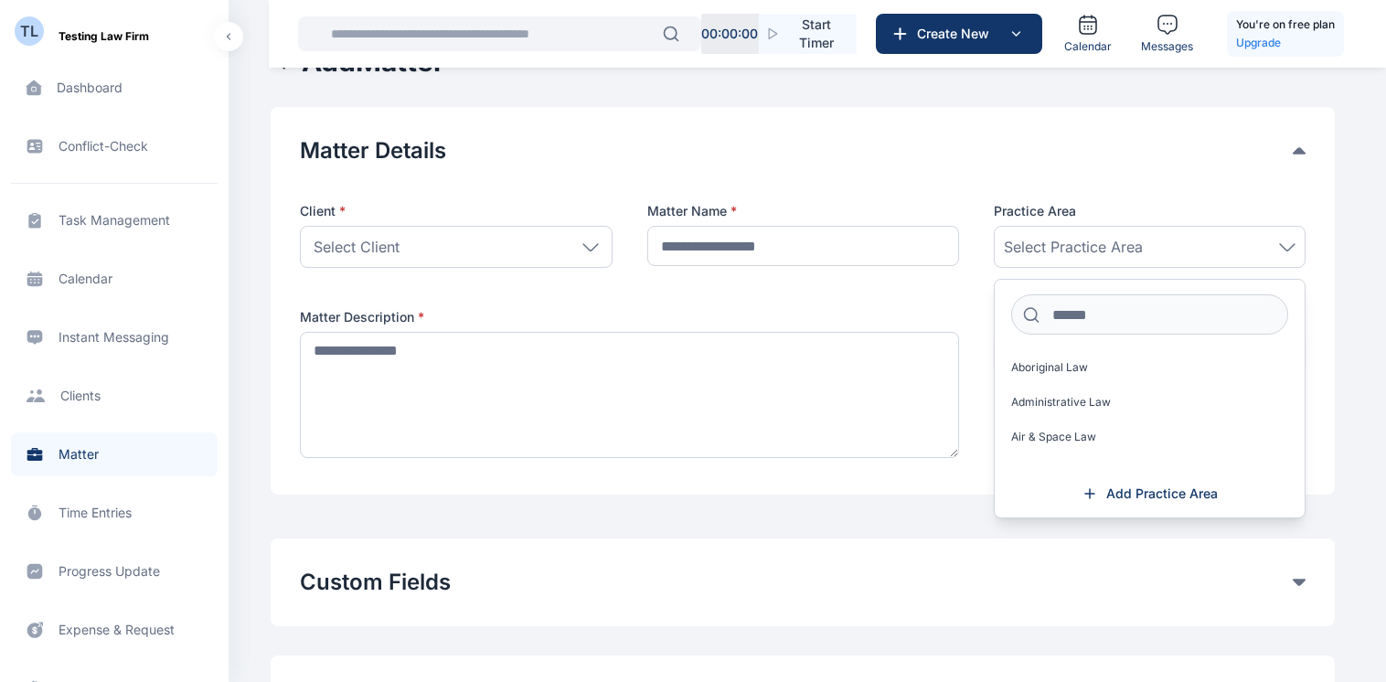
click at [1001, 175] on div at bounding box center [802, 179] width 1005 height 29
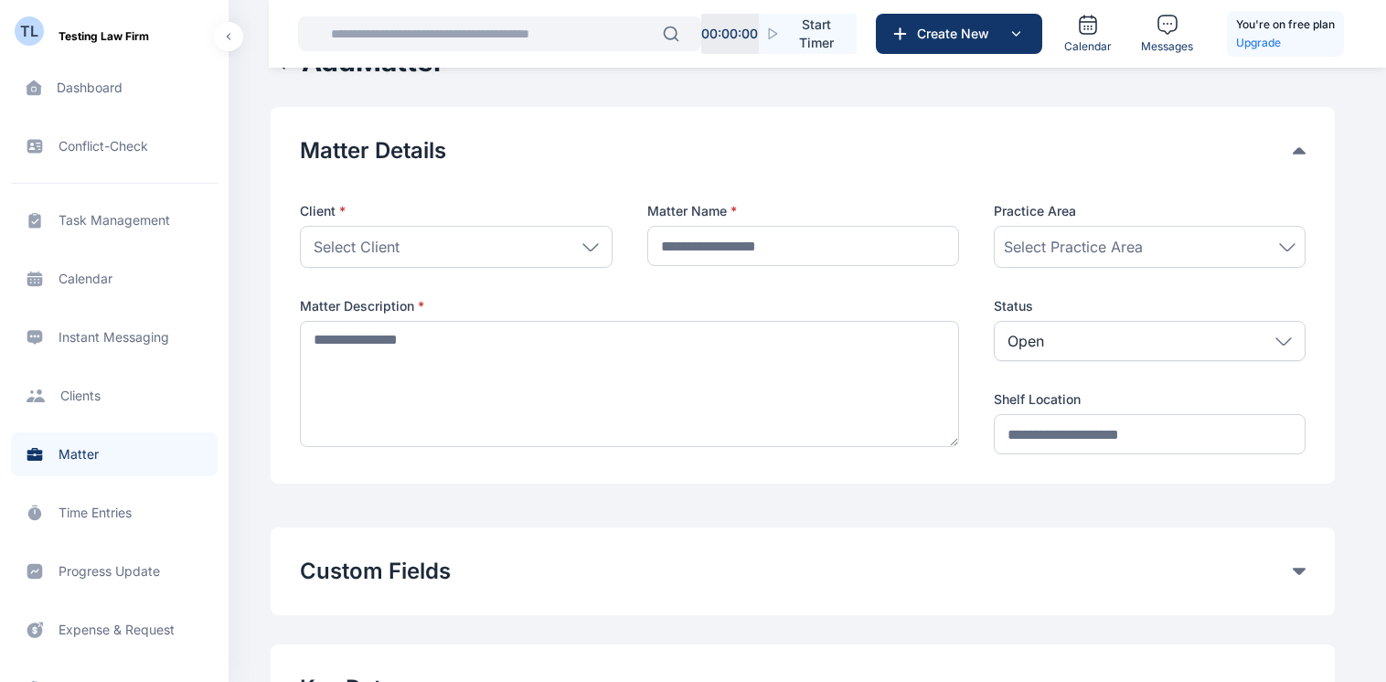
click at [118, 519] on span "Time Entries time entries time entries" at bounding box center [114, 513] width 207 height 44
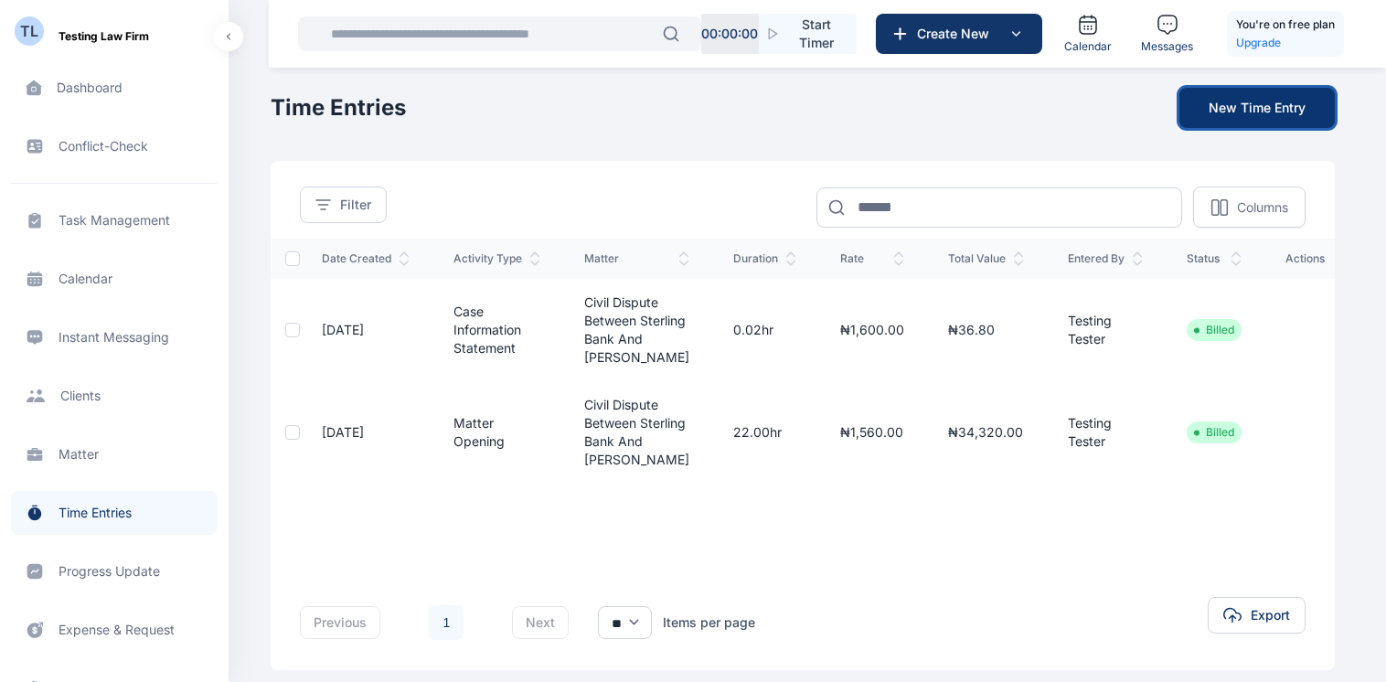
click at [1251, 102] on button "New Time Entry" at bounding box center [1256, 108] width 155 height 40
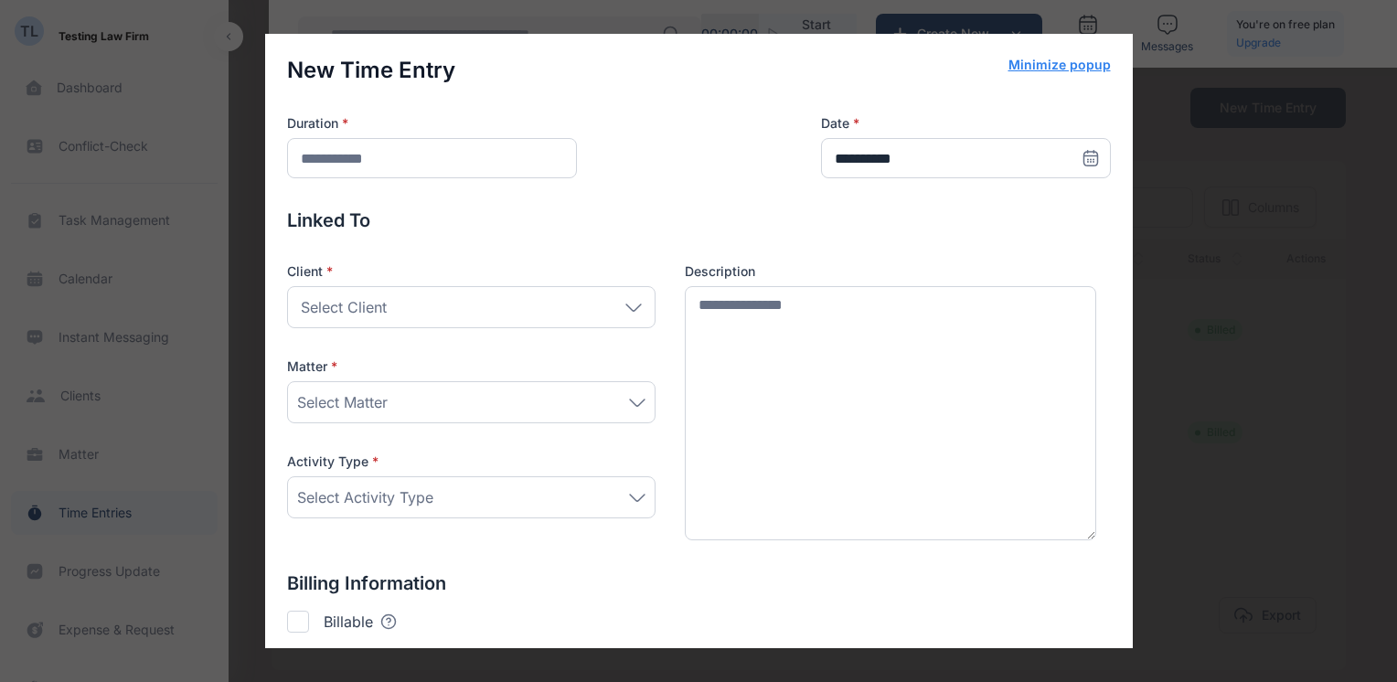
click at [630, 494] on icon at bounding box center [637, 498] width 16 height 8
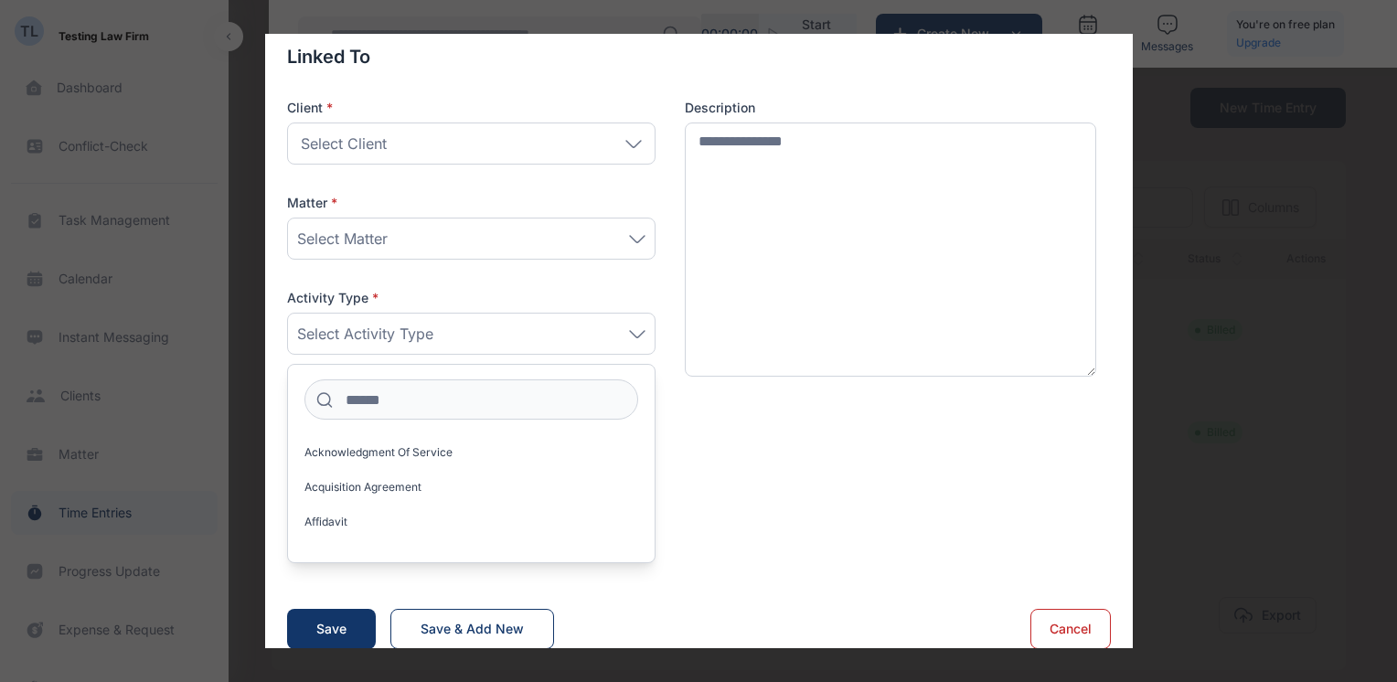
scroll to position [185, 0]
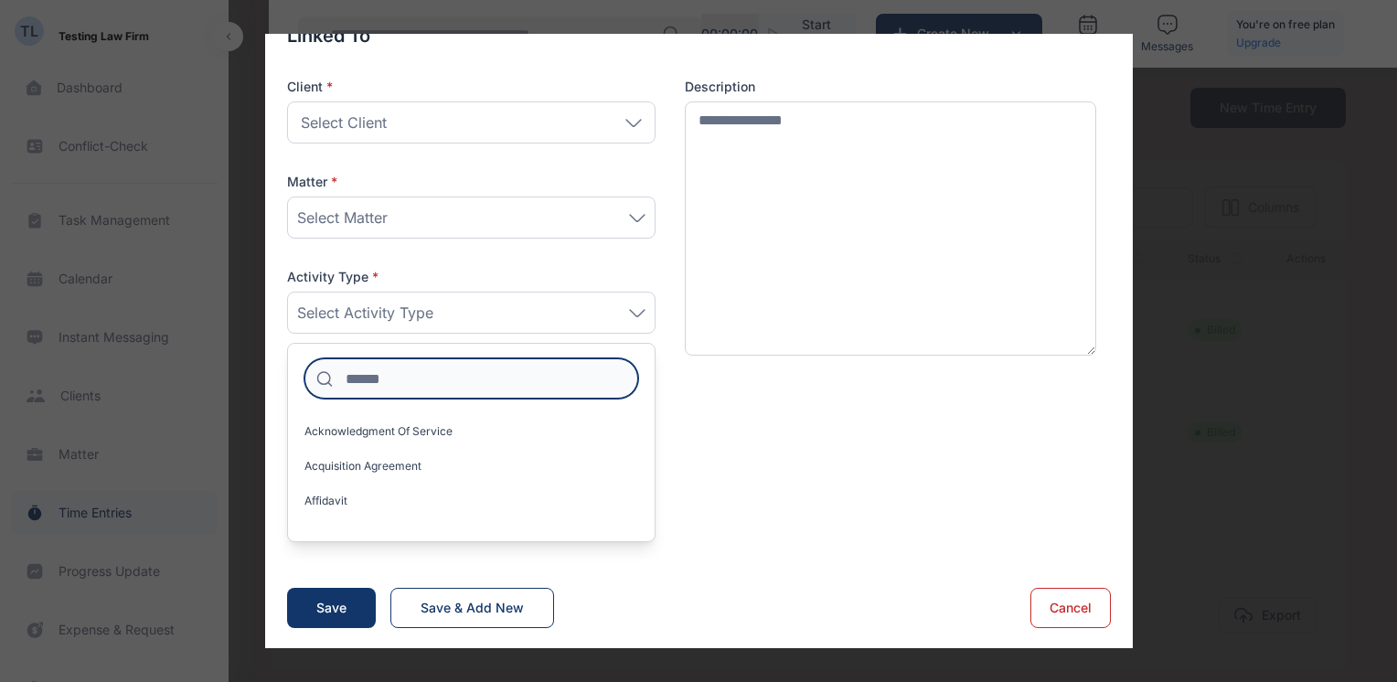
click at [451, 377] on input at bounding box center [471, 378] width 334 height 40
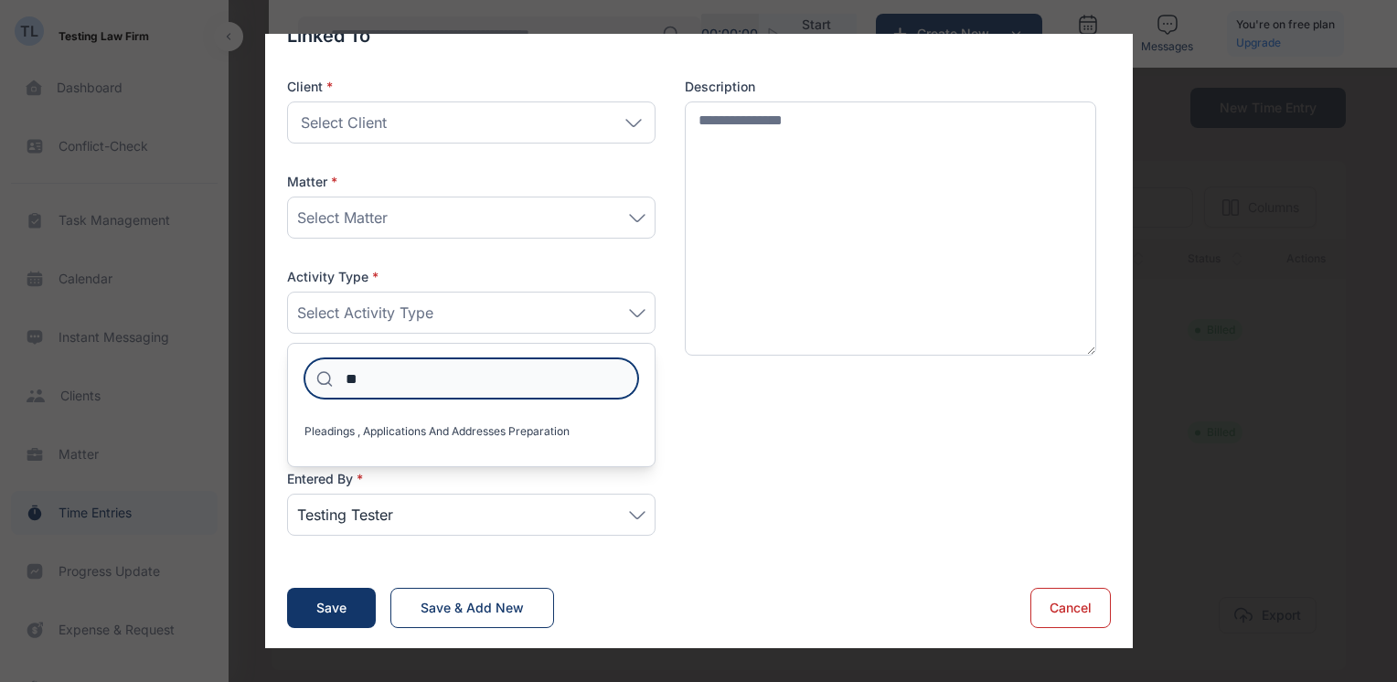
type input "*"
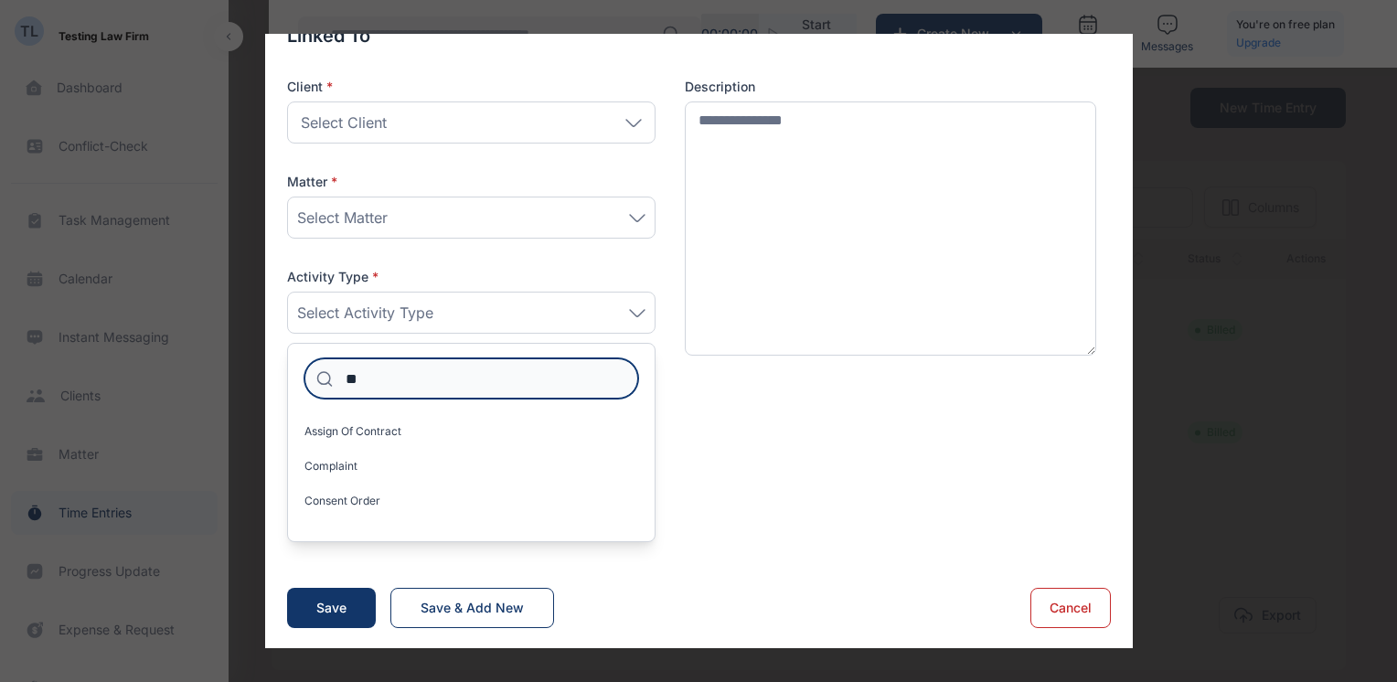
type input "*"
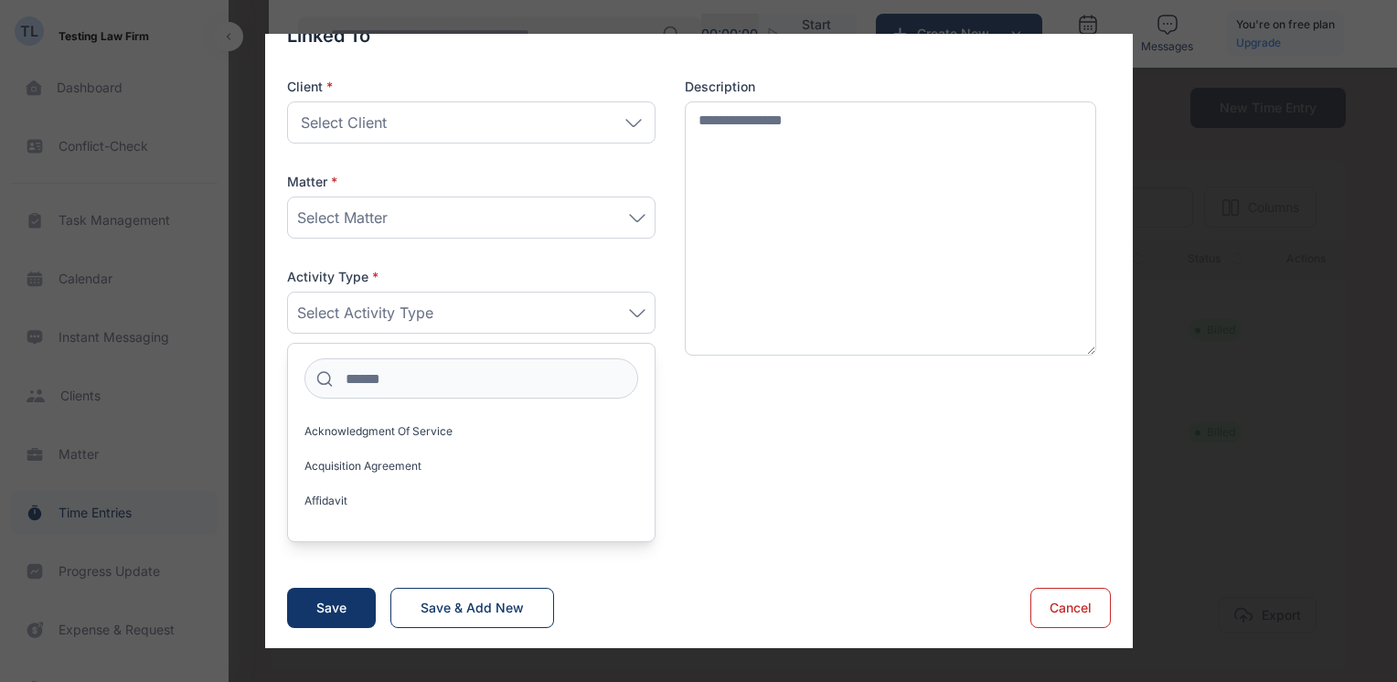
click at [478, 265] on div "Client * Select Client Individual Company Testing Law Firm Second Law Firm Matt…" at bounding box center [471, 217] width 368 height 279
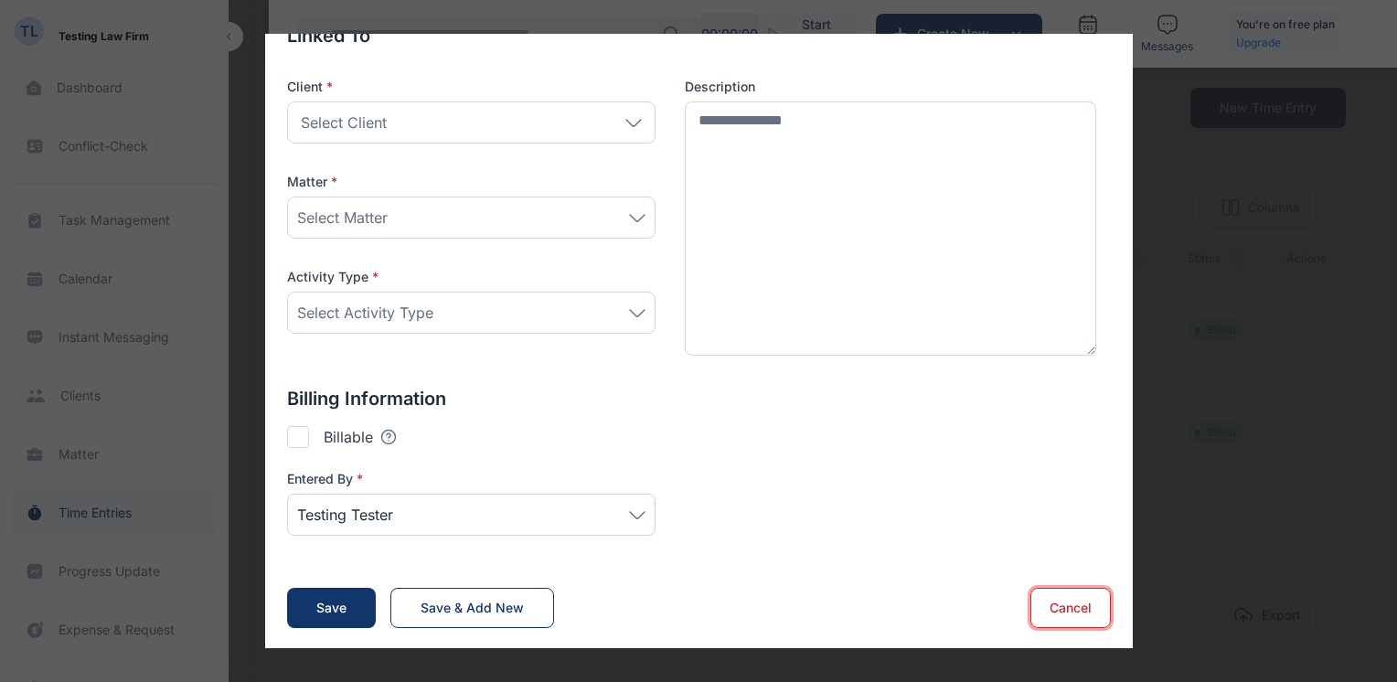
click at [1054, 605] on button "Cancel" at bounding box center [1070, 608] width 80 height 40
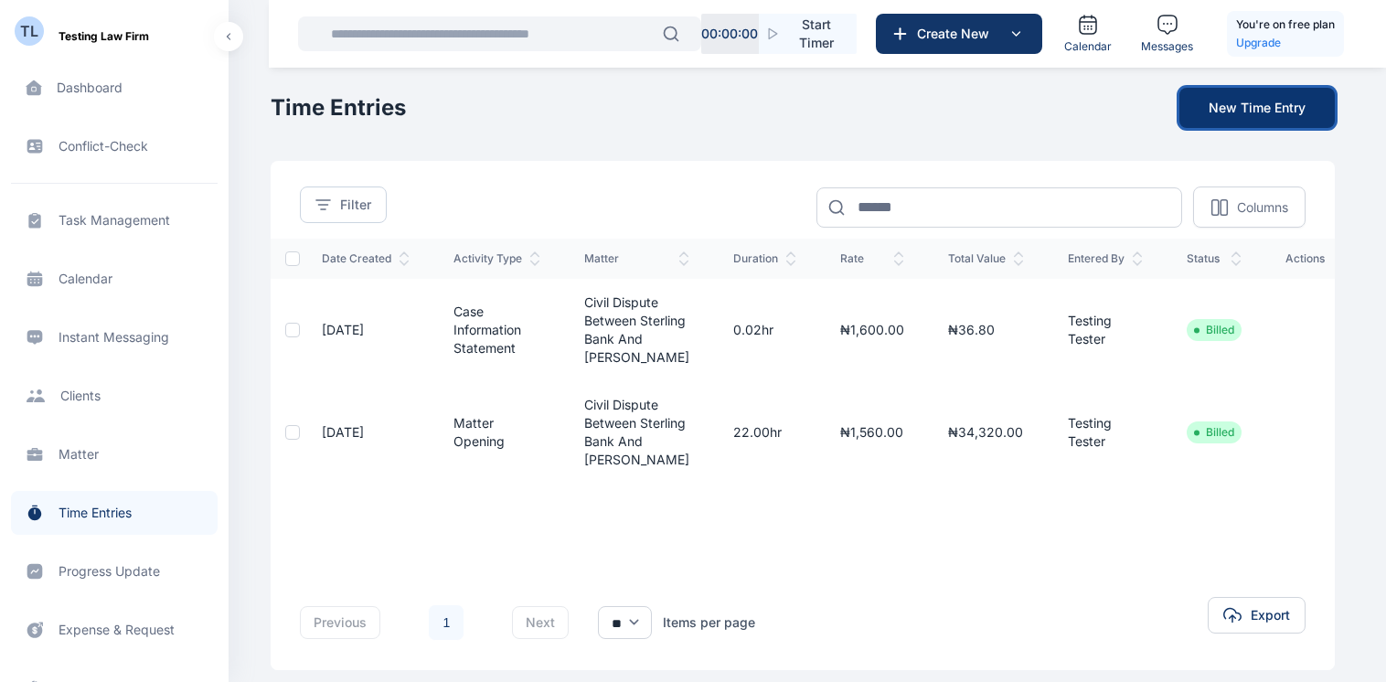
click at [1217, 103] on button "New Time Entry" at bounding box center [1256, 108] width 155 height 40
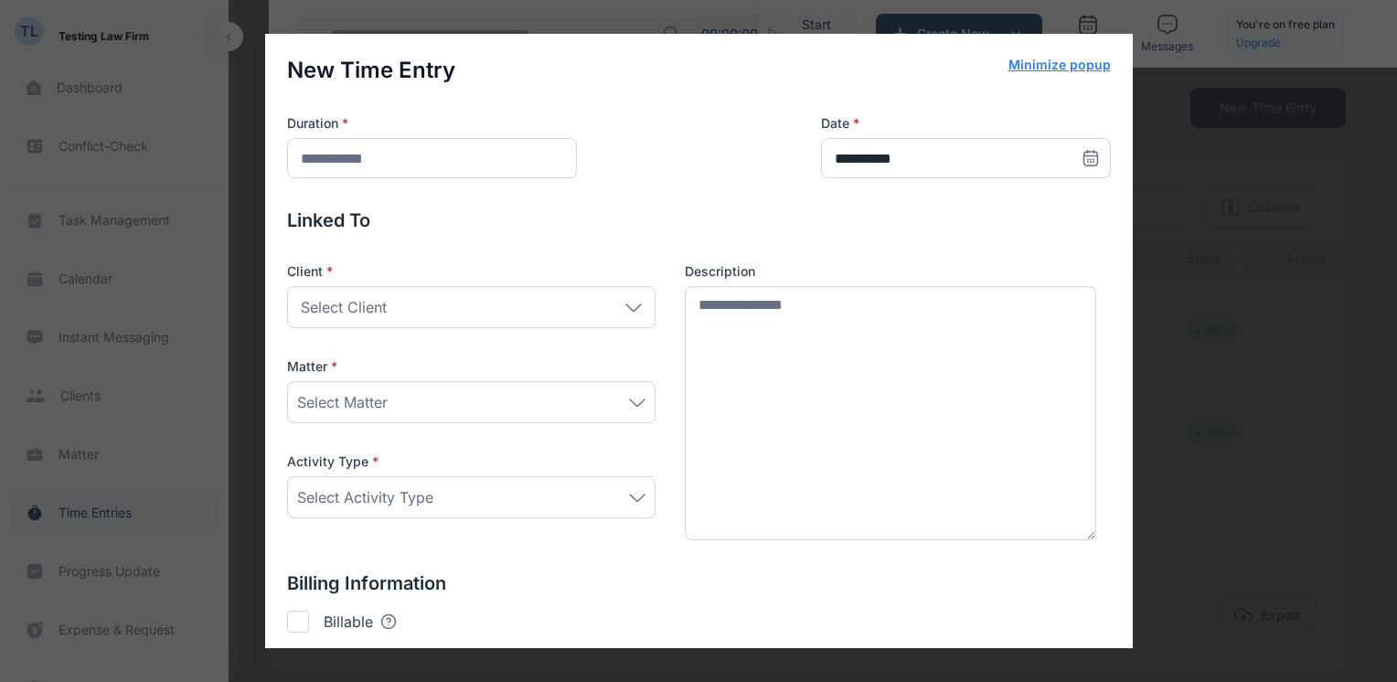
click at [630, 494] on icon at bounding box center [637, 497] width 15 height 6
click at [612, 494] on div "Select Activity Type" at bounding box center [471, 497] width 348 height 22
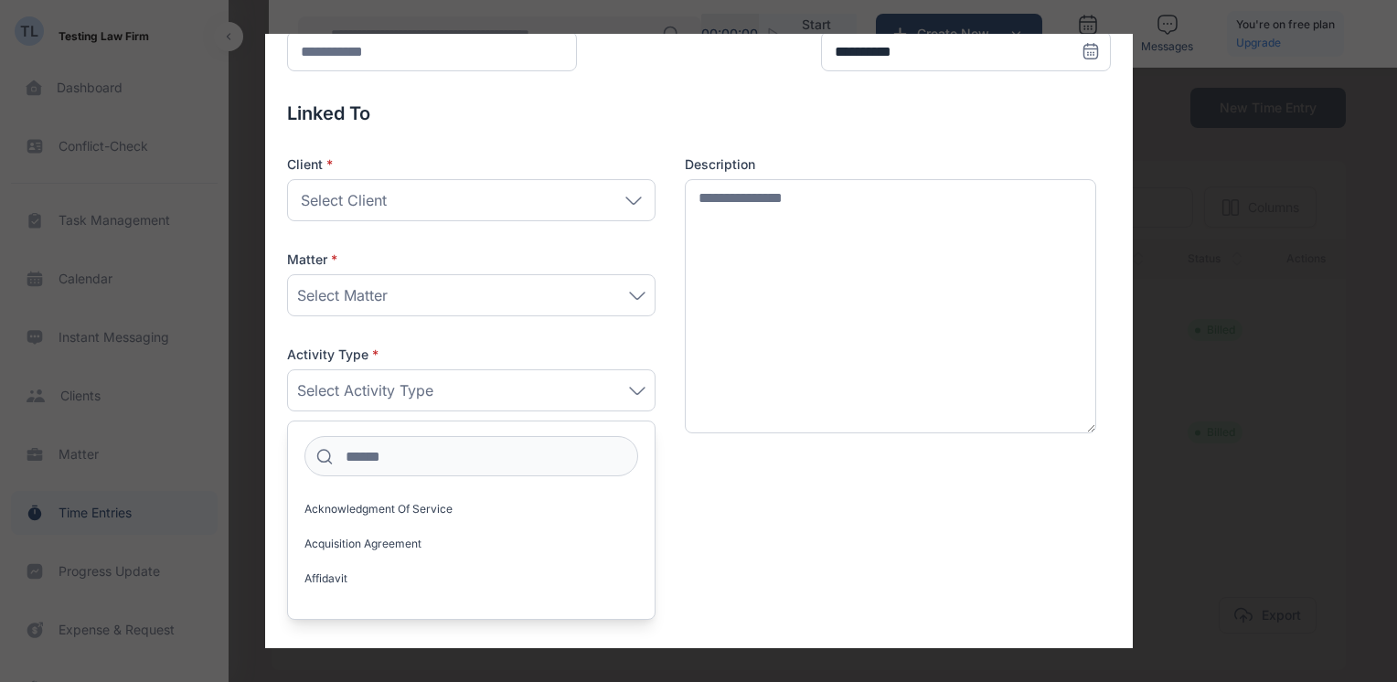
scroll to position [110, 0]
